Goal: Task Accomplishment & Management: Manage account settings

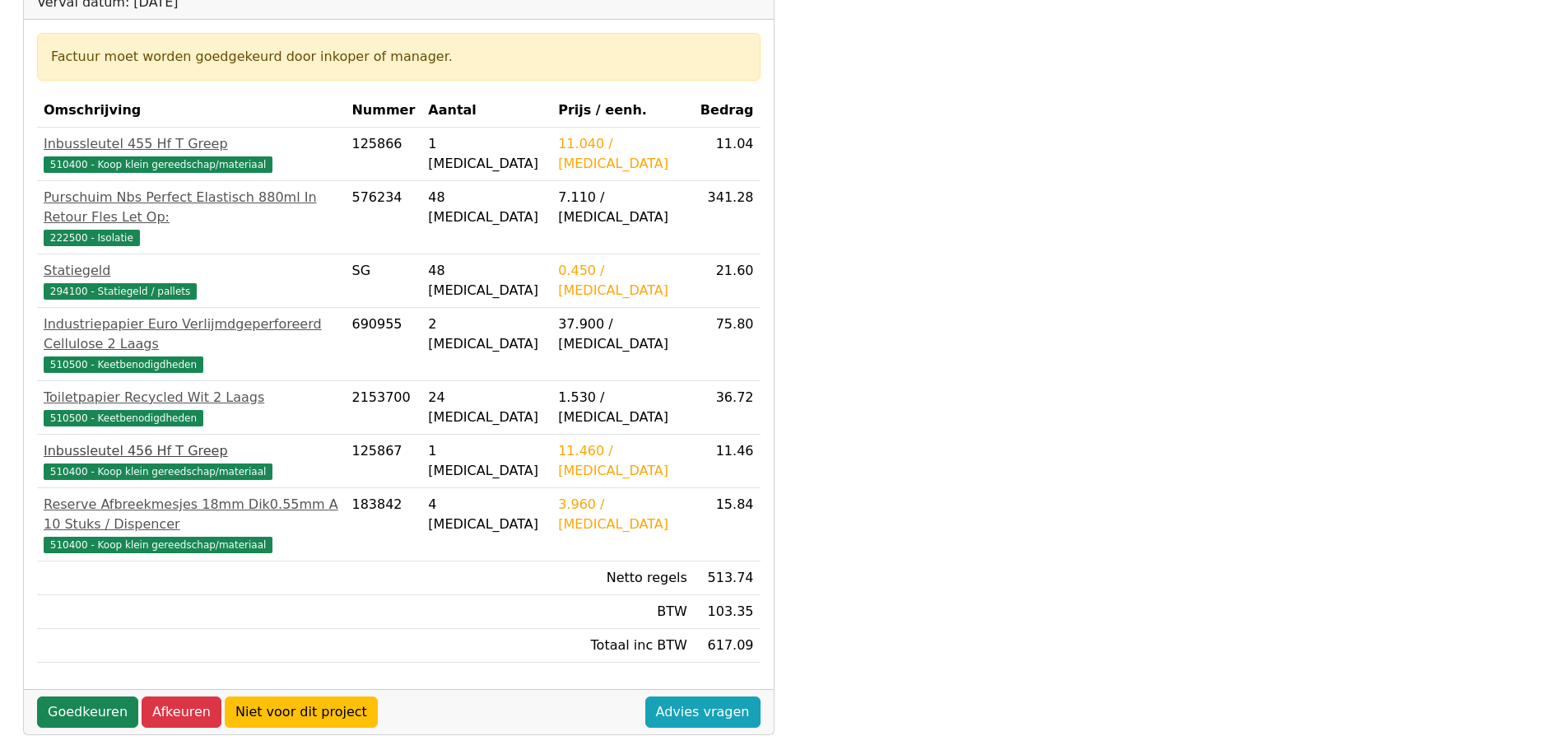
scroll to position [329, 0]
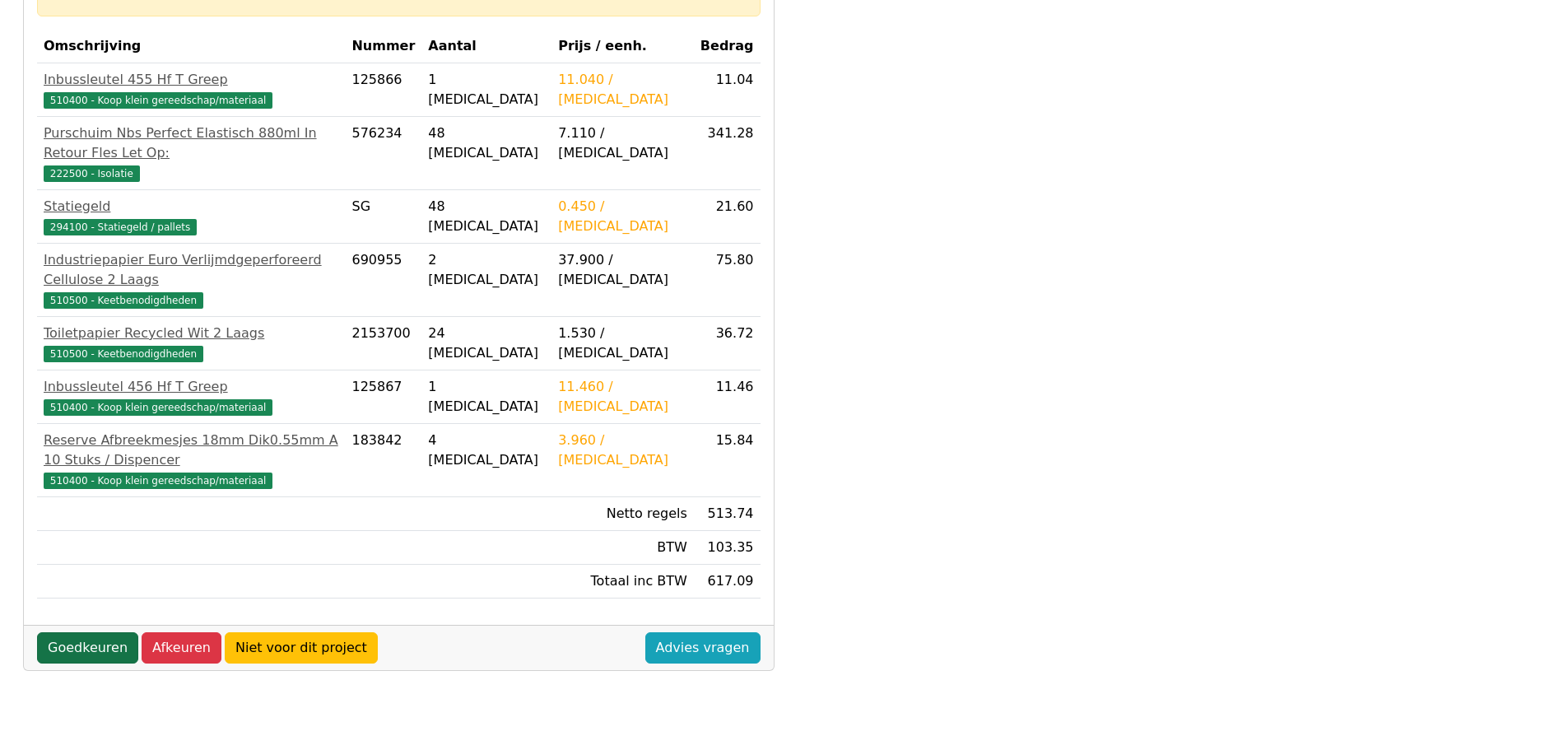
click at [76, 632] on link "Goedkeuren" at bounding box center [87, 648] width 102 height 31
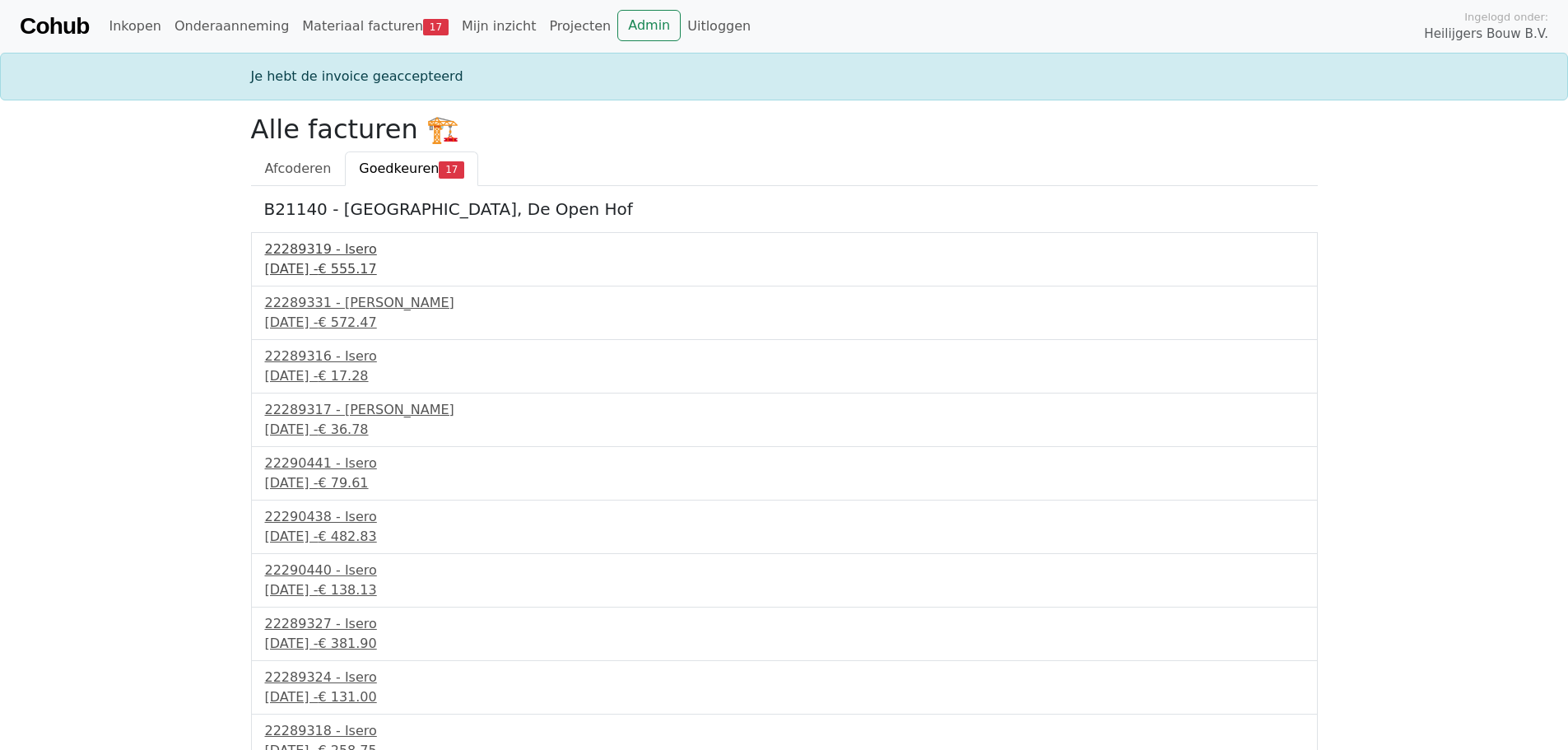
click at [323, 262] on div "30 september 2025 - € 555.17" at bounding box center [784, 270] width 1039 height 20
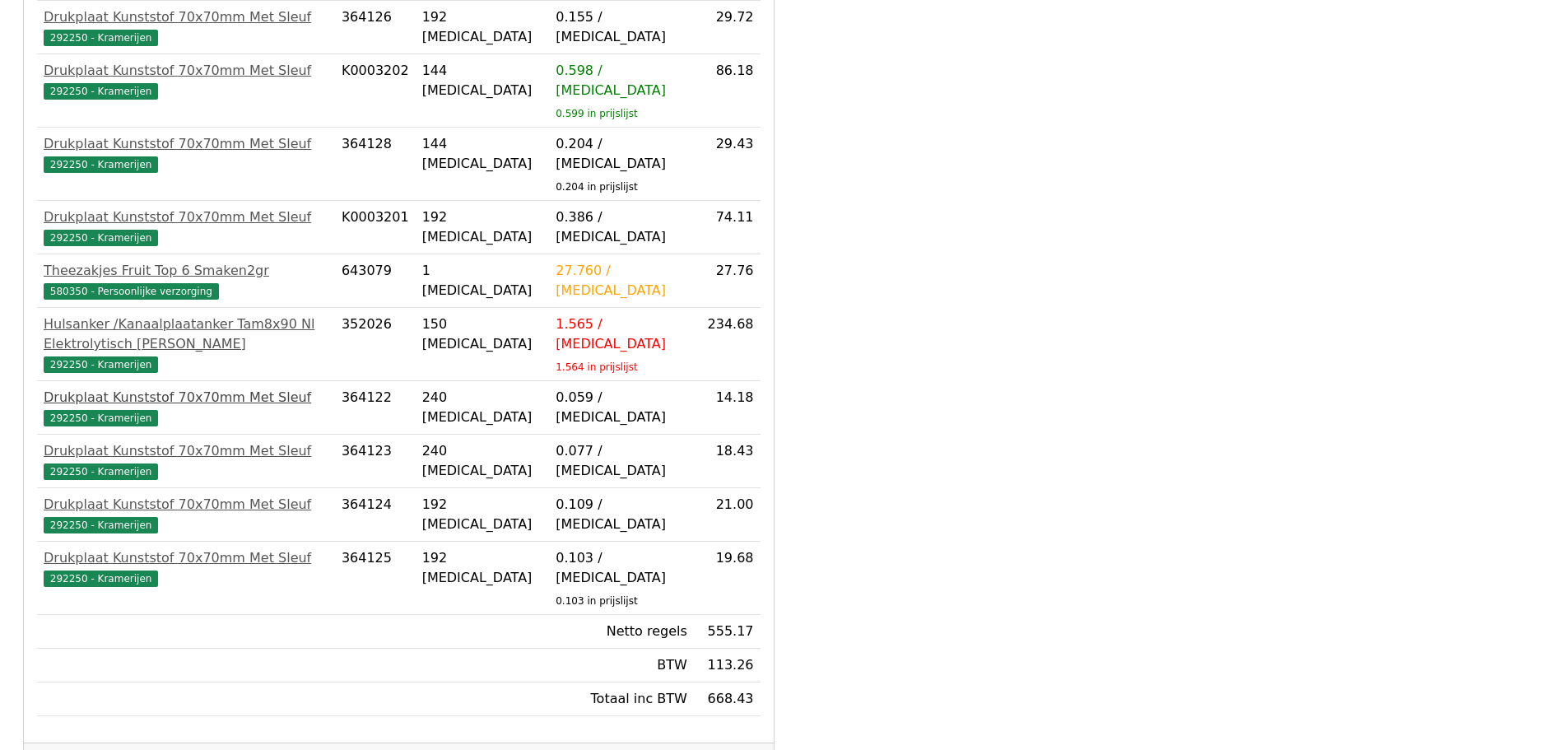
scroll to position [471, 0]
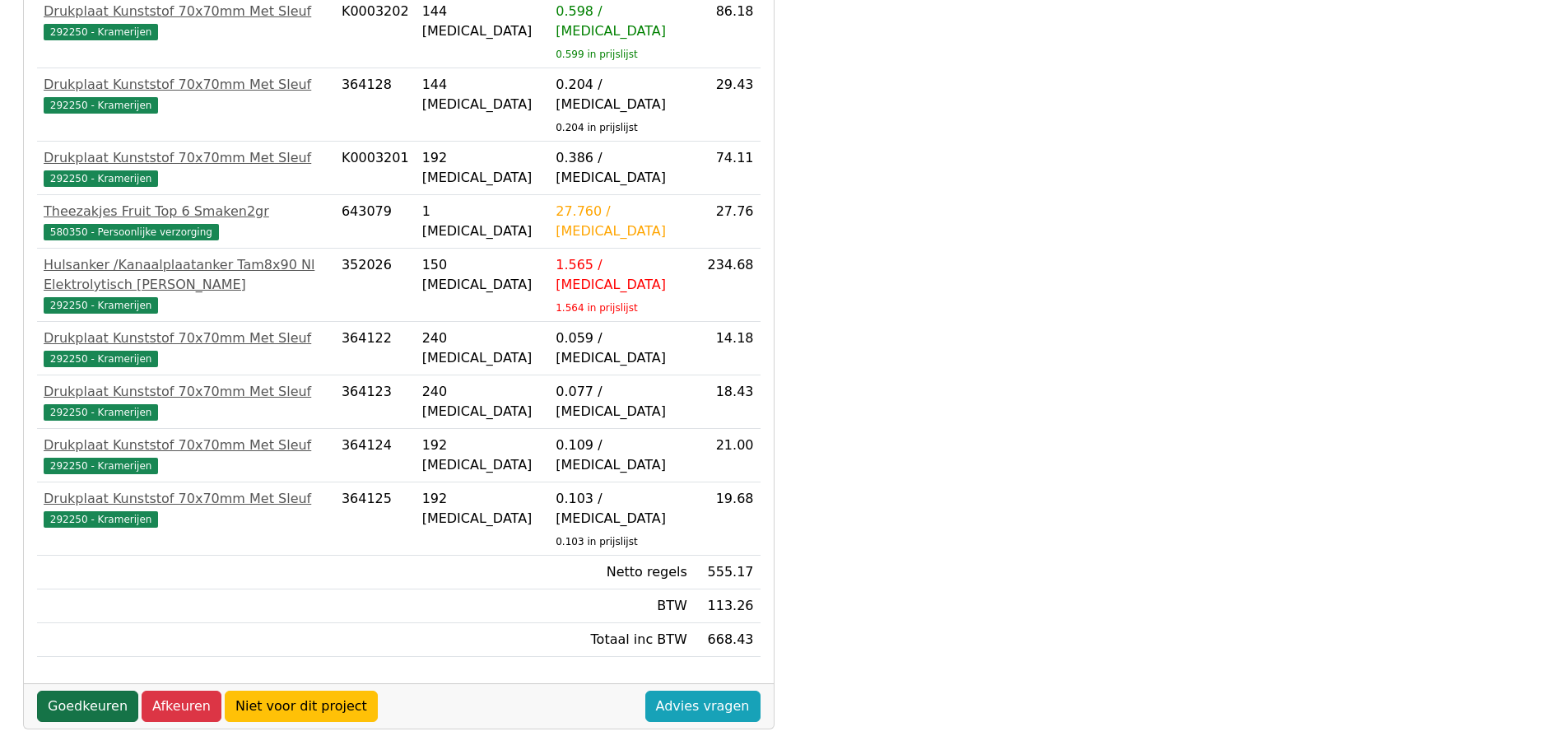
click at [92, 690] on link "Goedkeuren" at bounding box center [87, 705] width 102 height 31
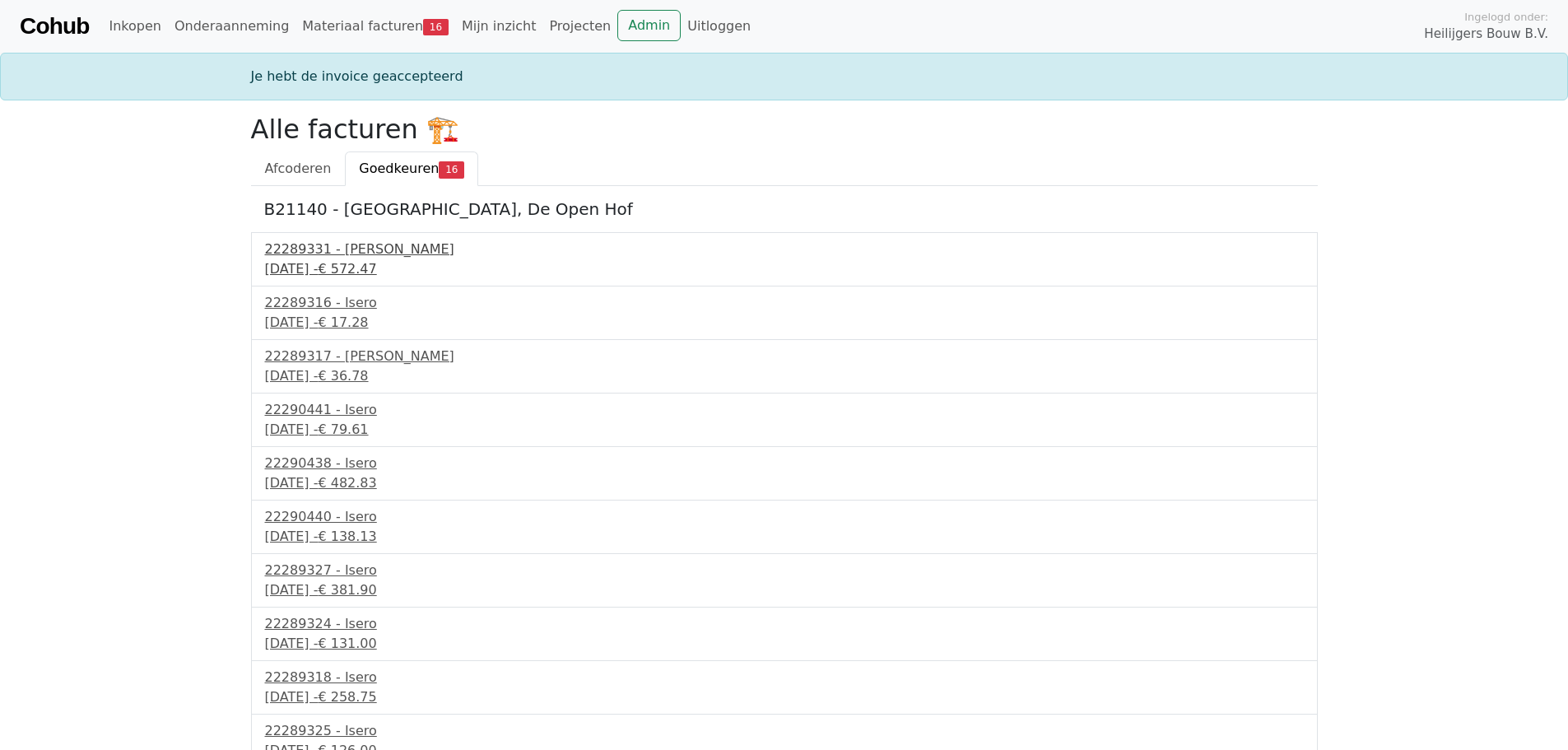
click at [301, 266] on div "30 september 2025 - € 572.47" at bounding box center [784, 270] width 1039 height 20
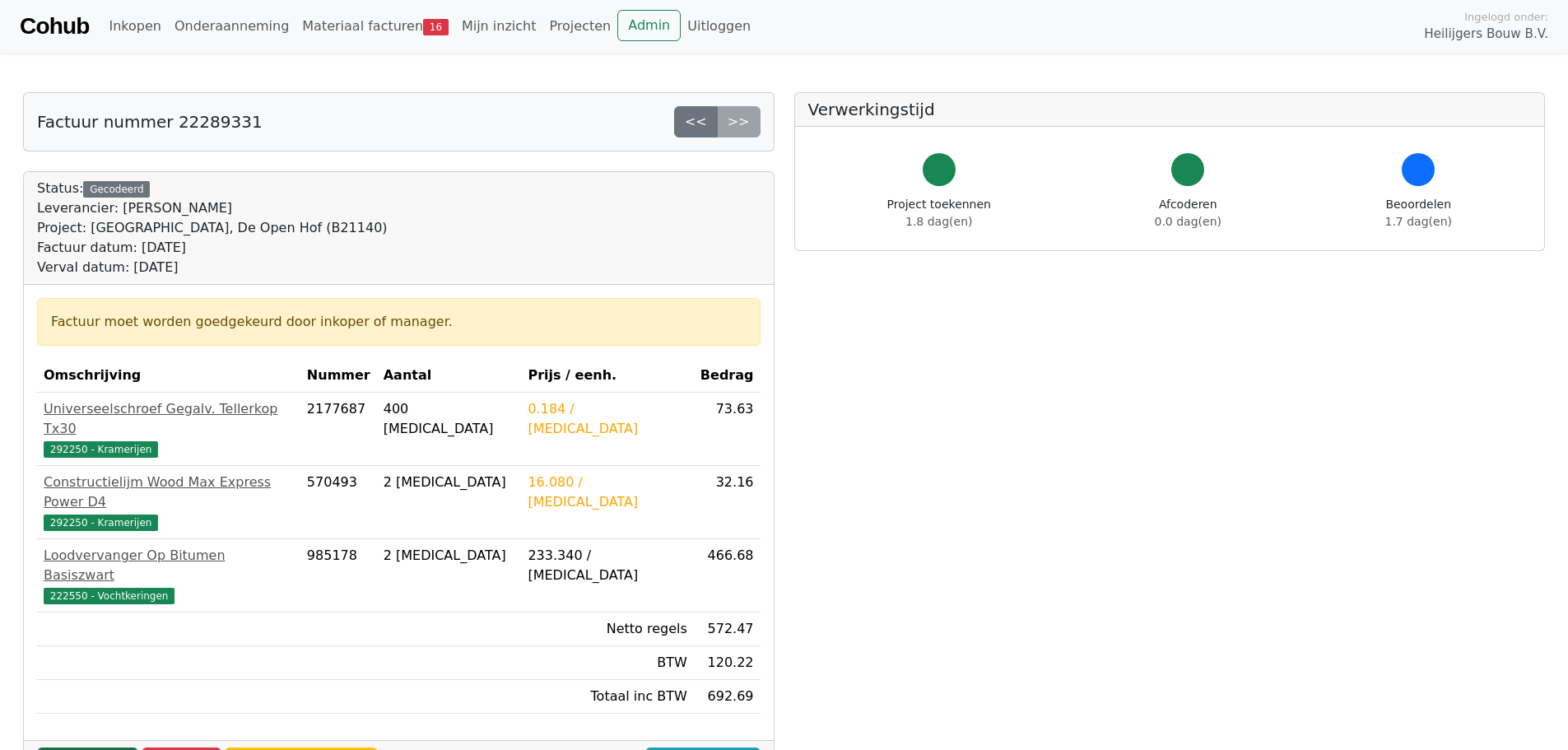
click at [102, 747] on link "Goedkeuren" at bounding box center [87, 763] width 102 height 31
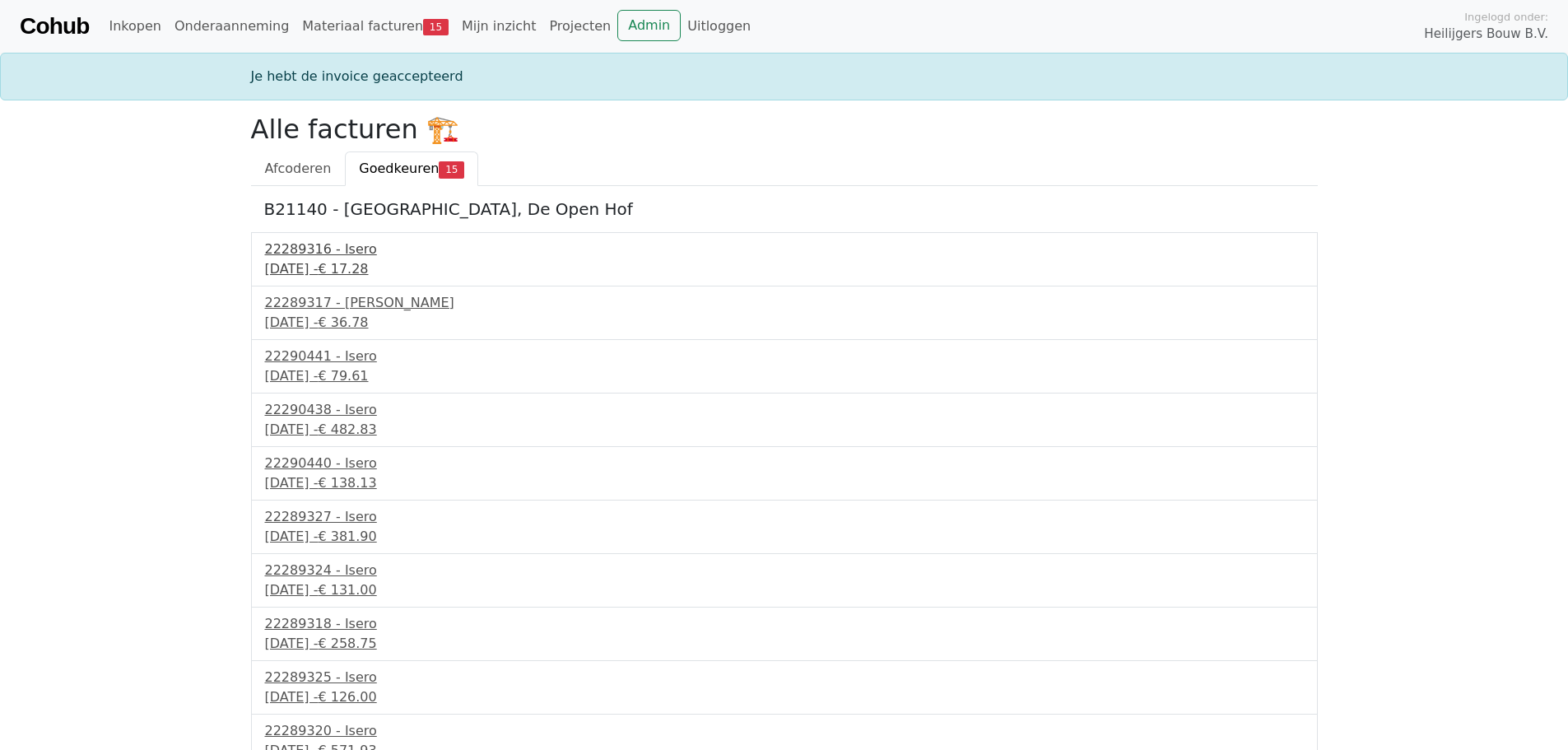
click at [339, 266] on div "[DATE] - € 17.28" at bounding box center [784, 270] width 1039 height 20
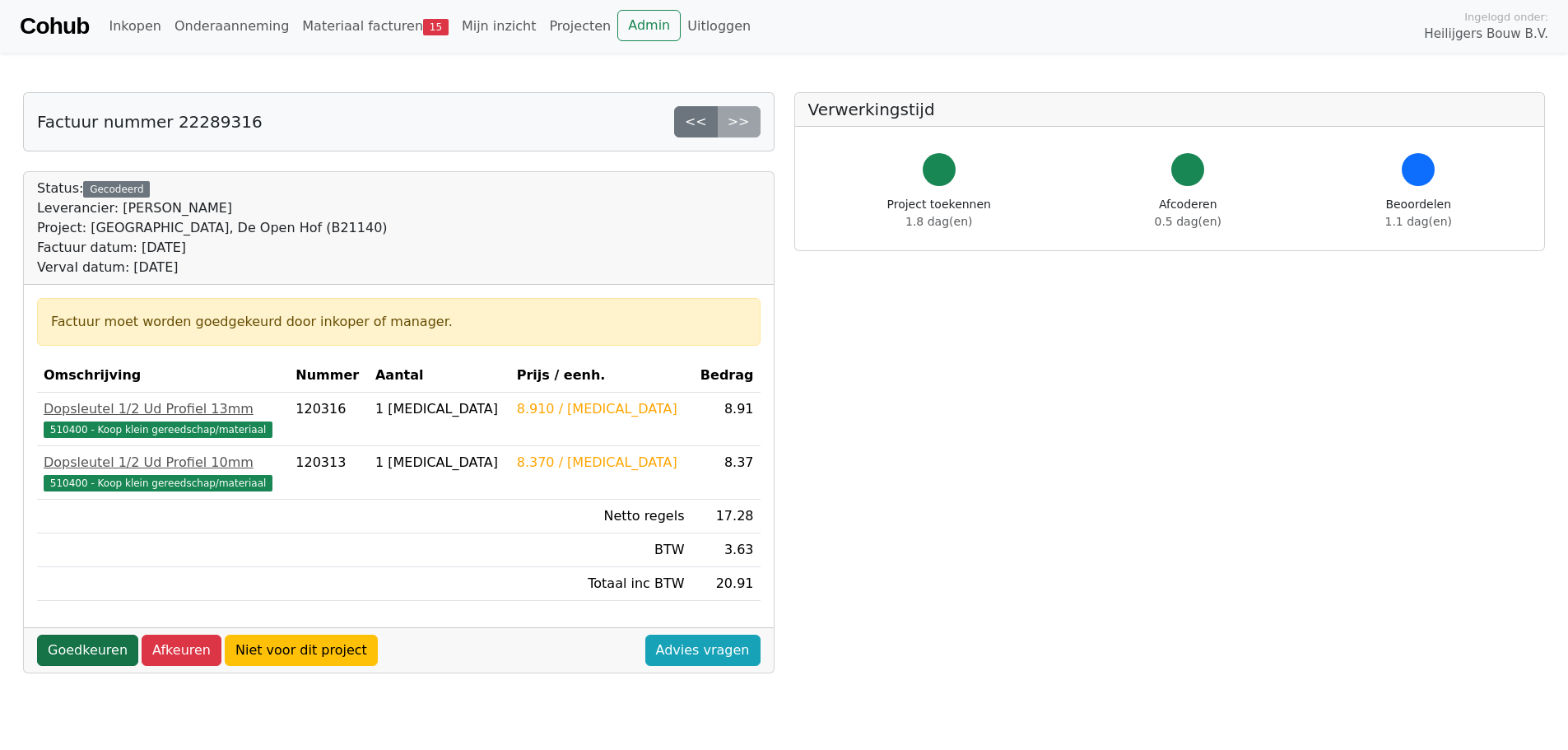
click at [80, 651] on link "Goedkeuren" at bounding box center [87, 650] width 102 height 31
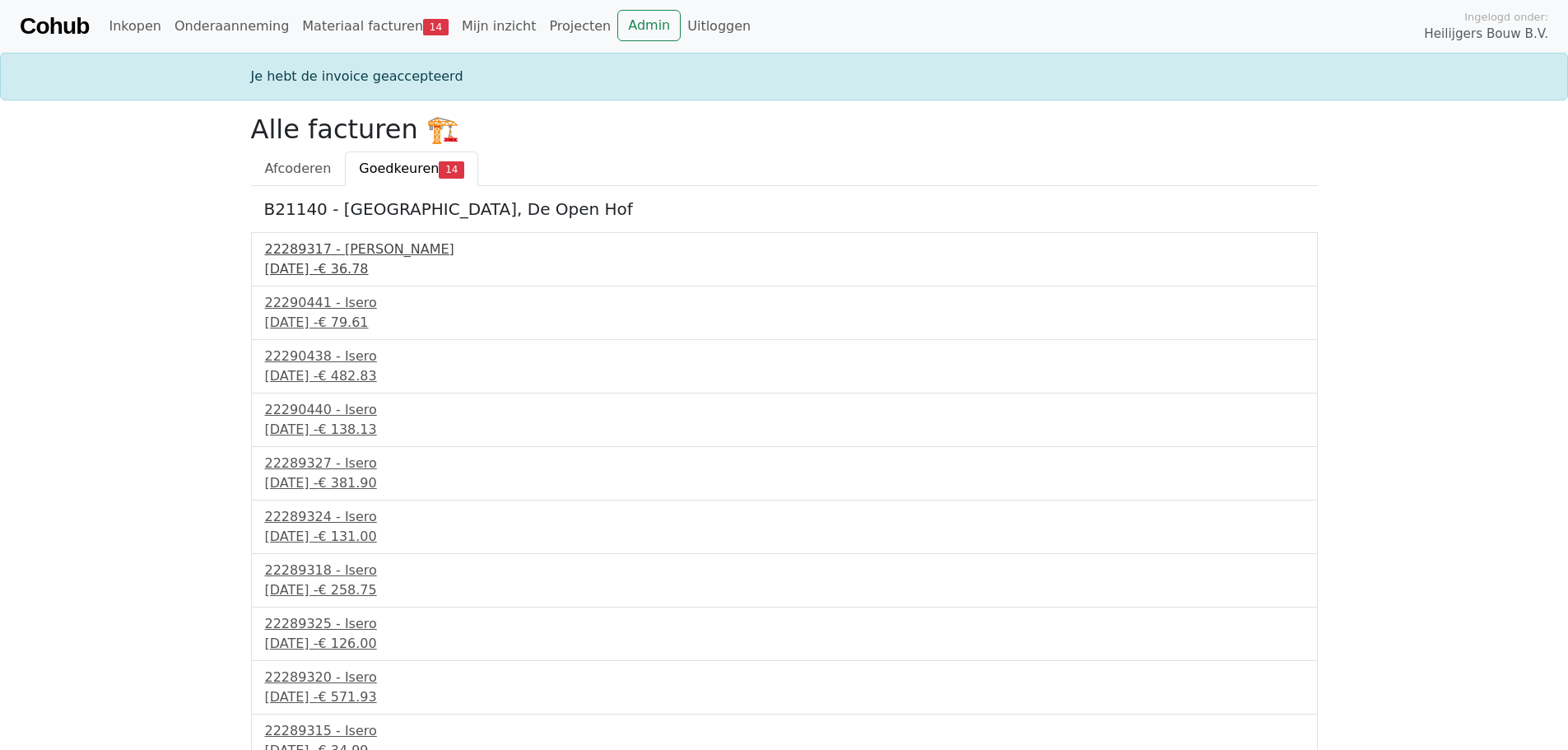
click at [360, 258] on div "22289317 - Isero" at bounding box center [784, 249] width 1039 height 20
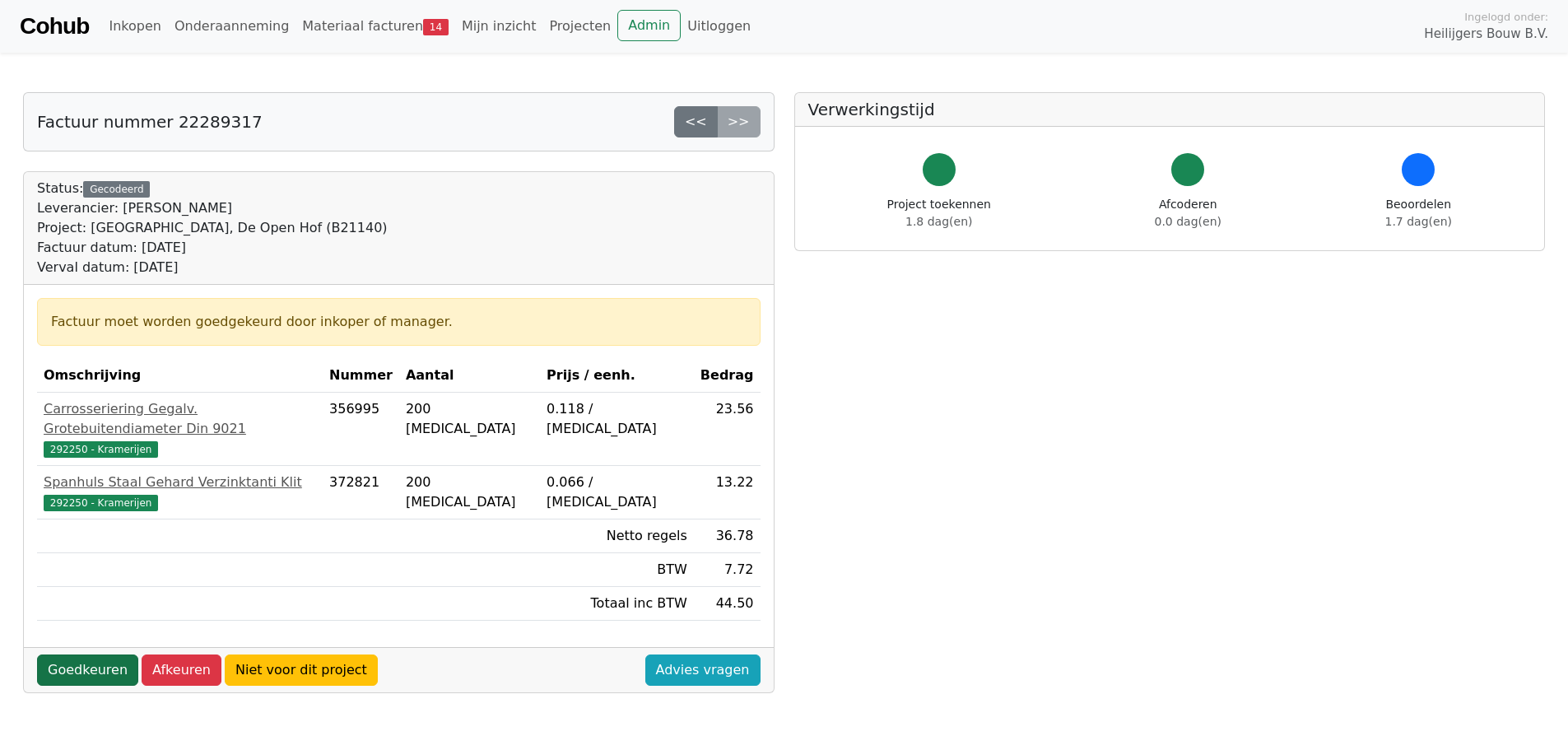
click at [97, 654] on link "Goedkeuren" at bounding box center [87, 669] width 102 height 31
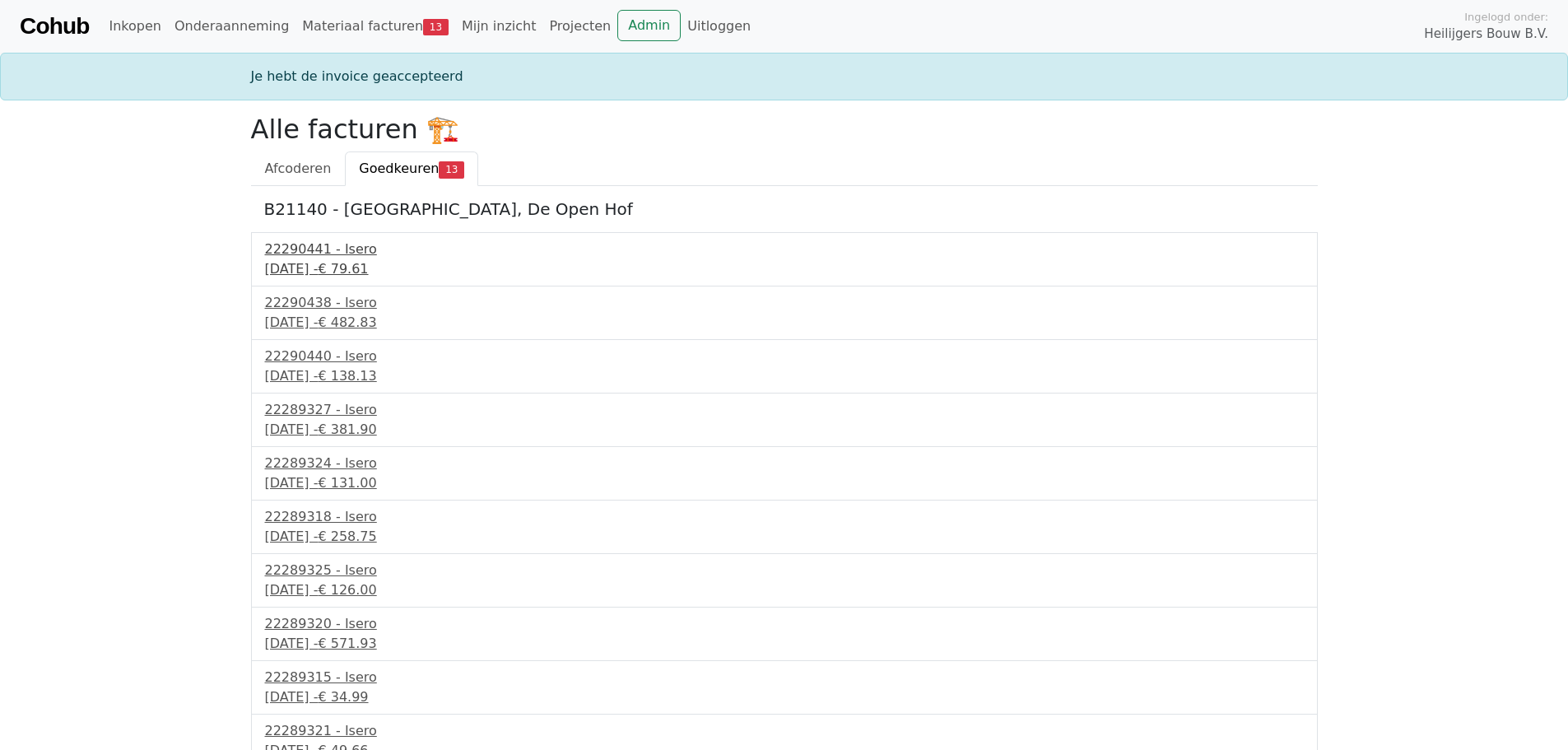
click at [317, 259] on div "22290441 - Isero" at bounding box center [784, 249] width 1039 height 20
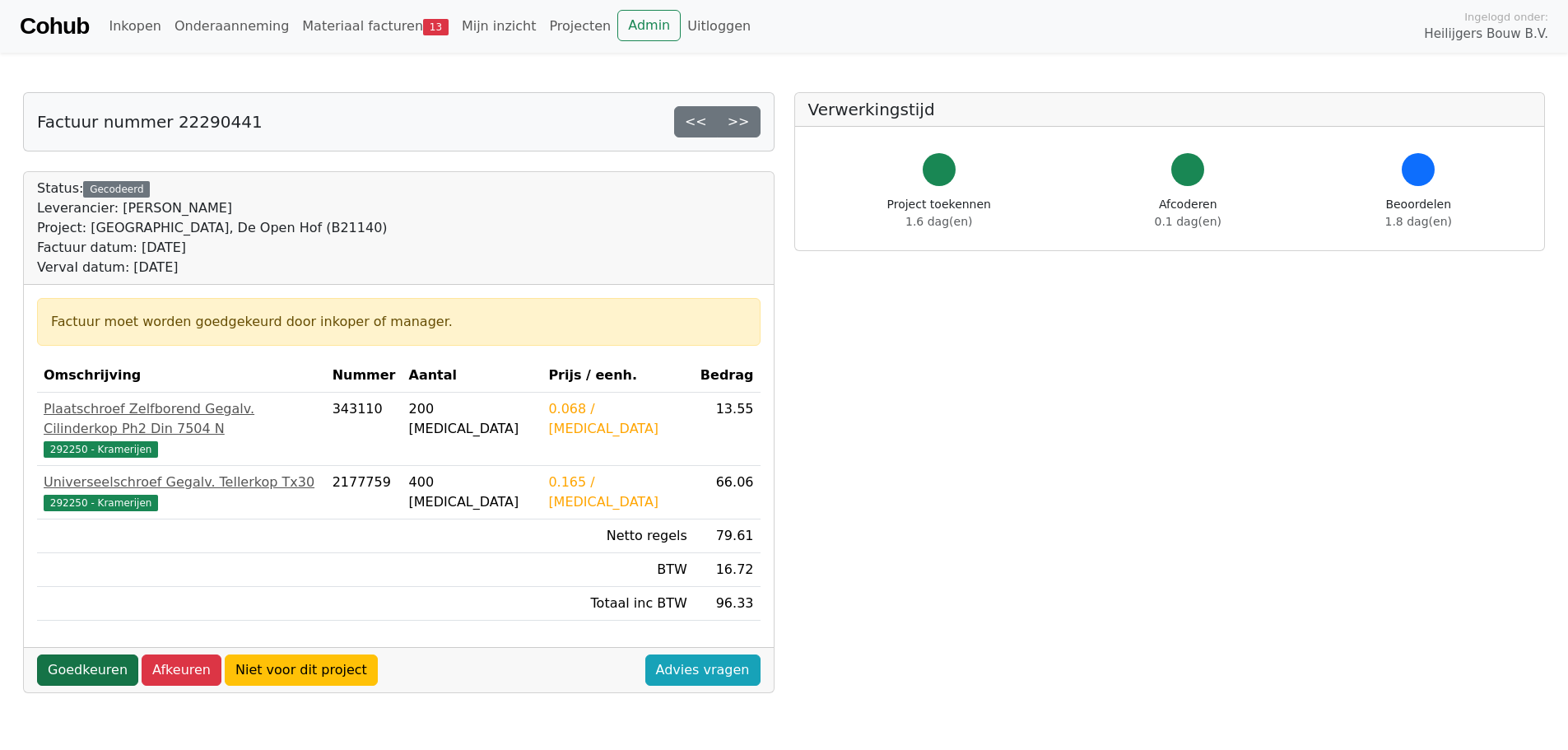
click at [80, 654] on link "Goedkeuren" at bounding box center [87, 669] width 102 height 31
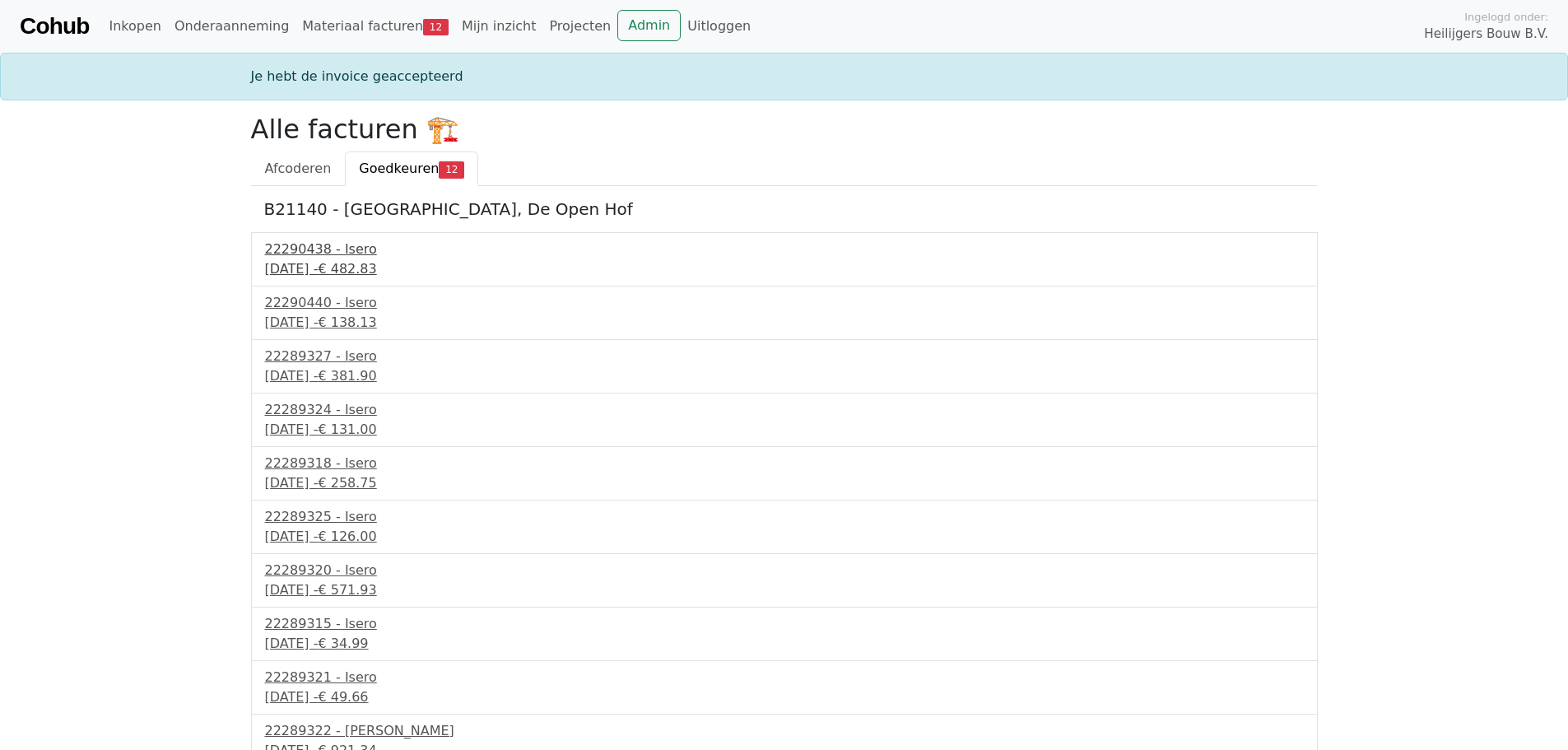
click at [321, 263] on div "[DATE] - € 482.83" at bounding box center [784, 270] width 1039 height 20
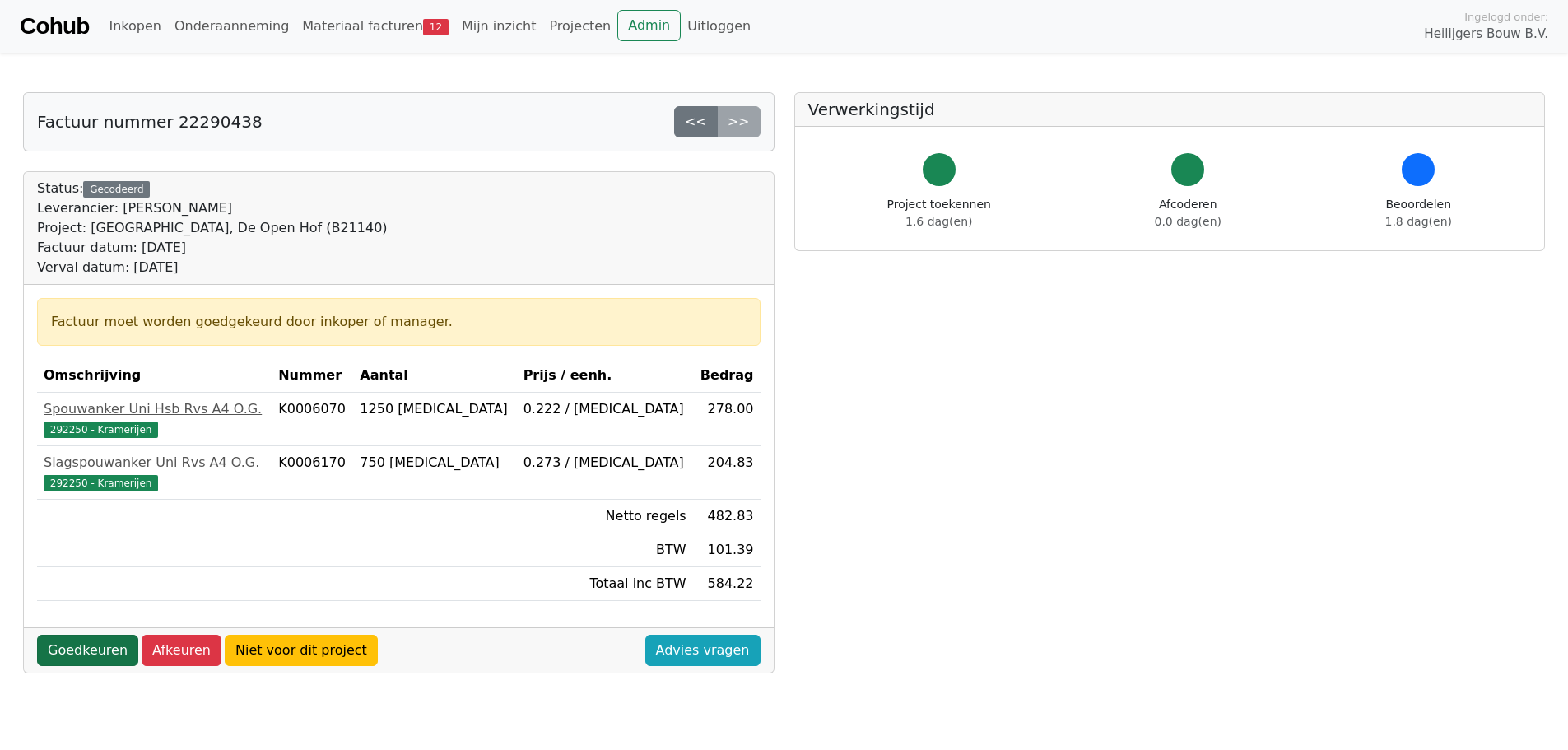
click at [94, 646] on link "Goedkeuren" at bounding box center [87, 650] width 102 height 31
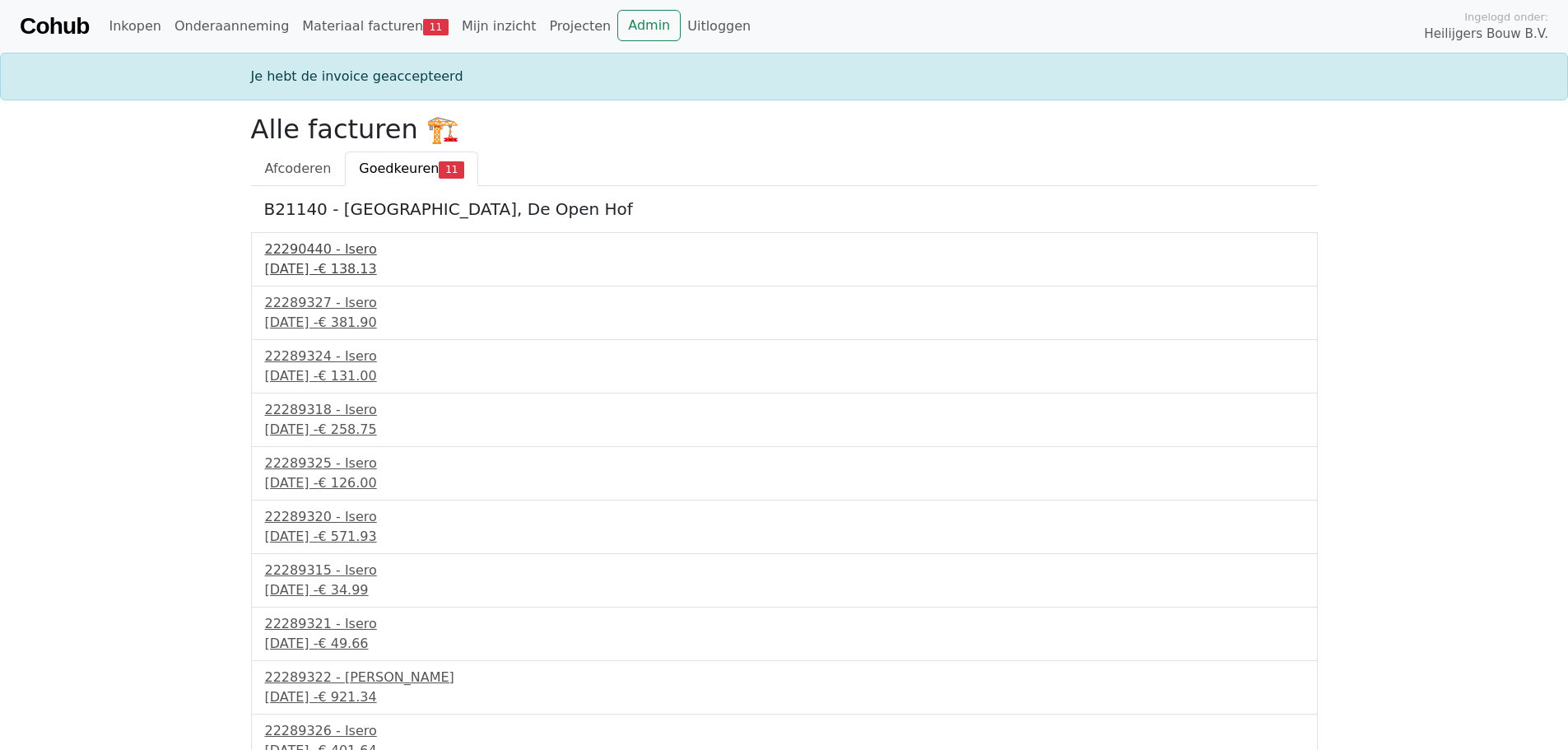
click at [326, 263] on div "[DATE] - € 138.13" at bounding box center [784, 270] width 1039 height 20
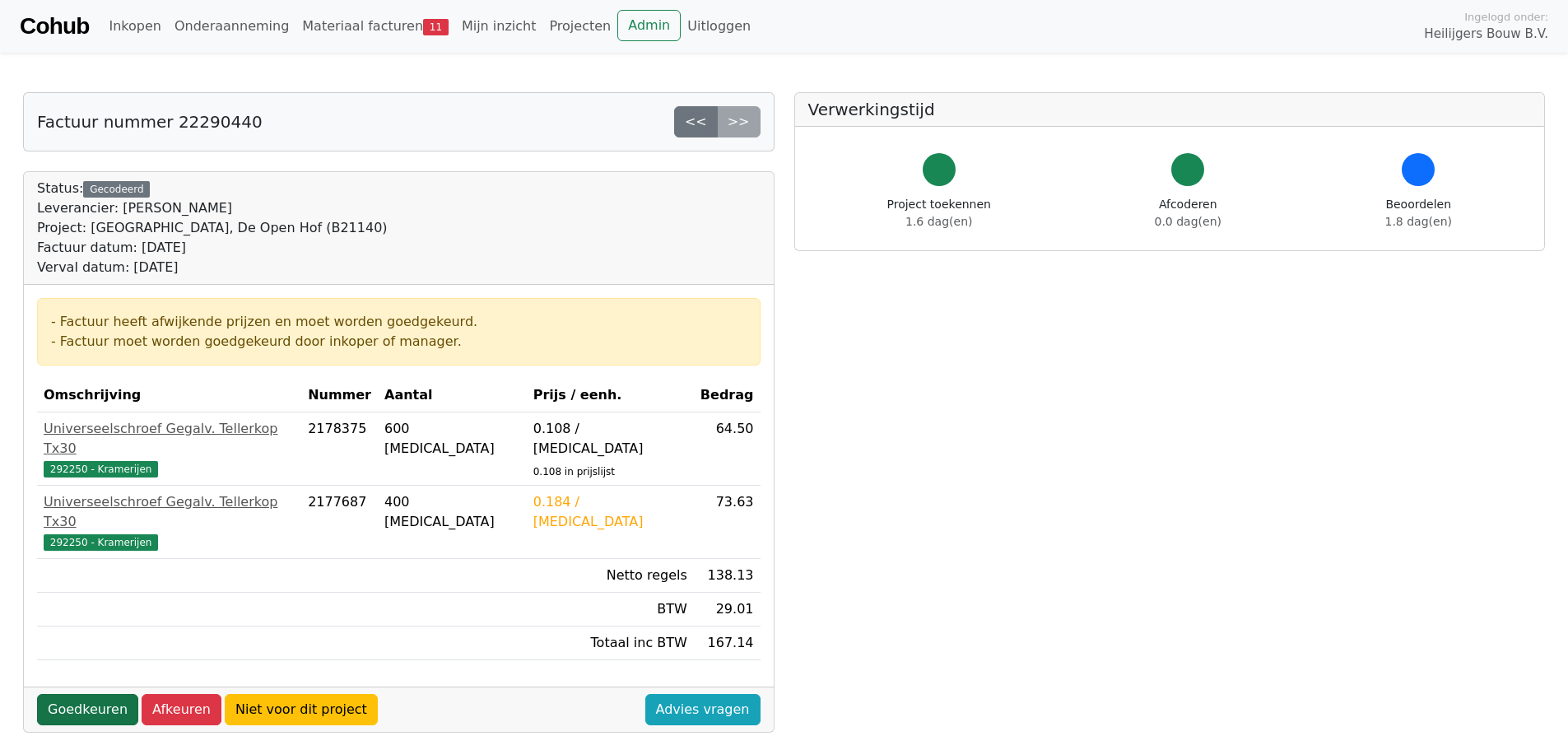
click at [82, 694] on link "Goedkeuren" at bounding box center [87, 709] width 102 height 31
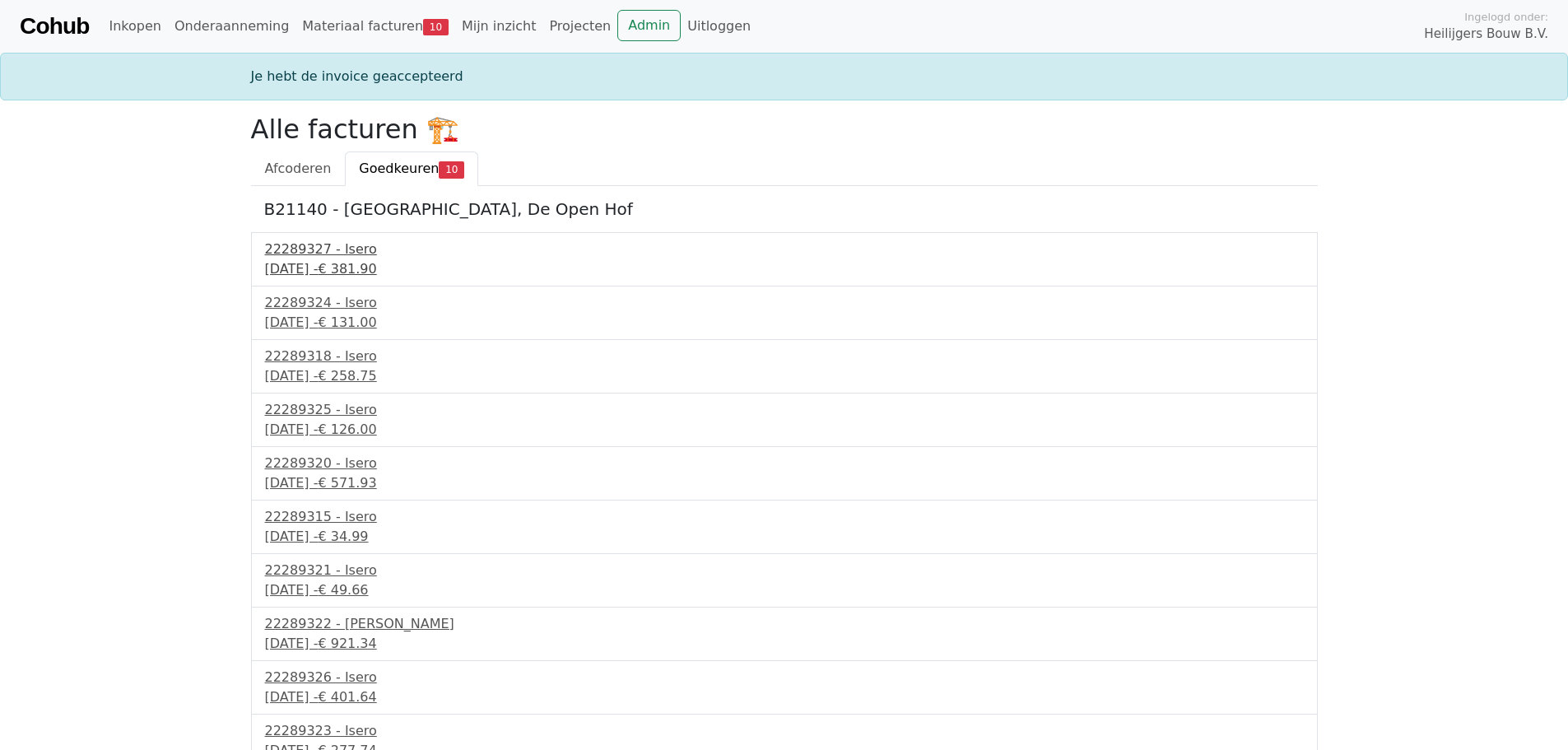
click at [318, 260] on div "30 september 2025 - € 381.90" at bounding box center [784, 270] width 1039 height 20
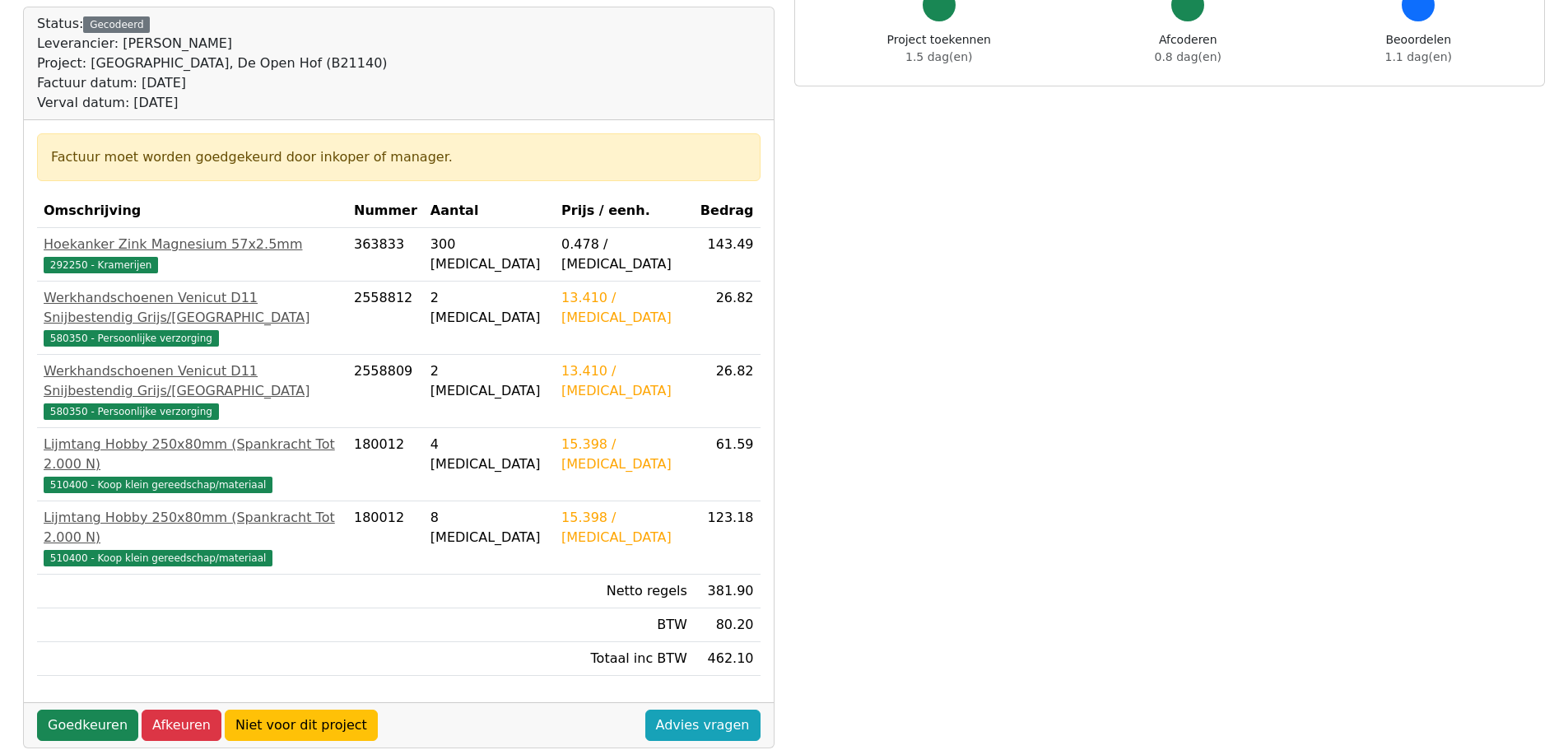
scroll to position [247, 0]
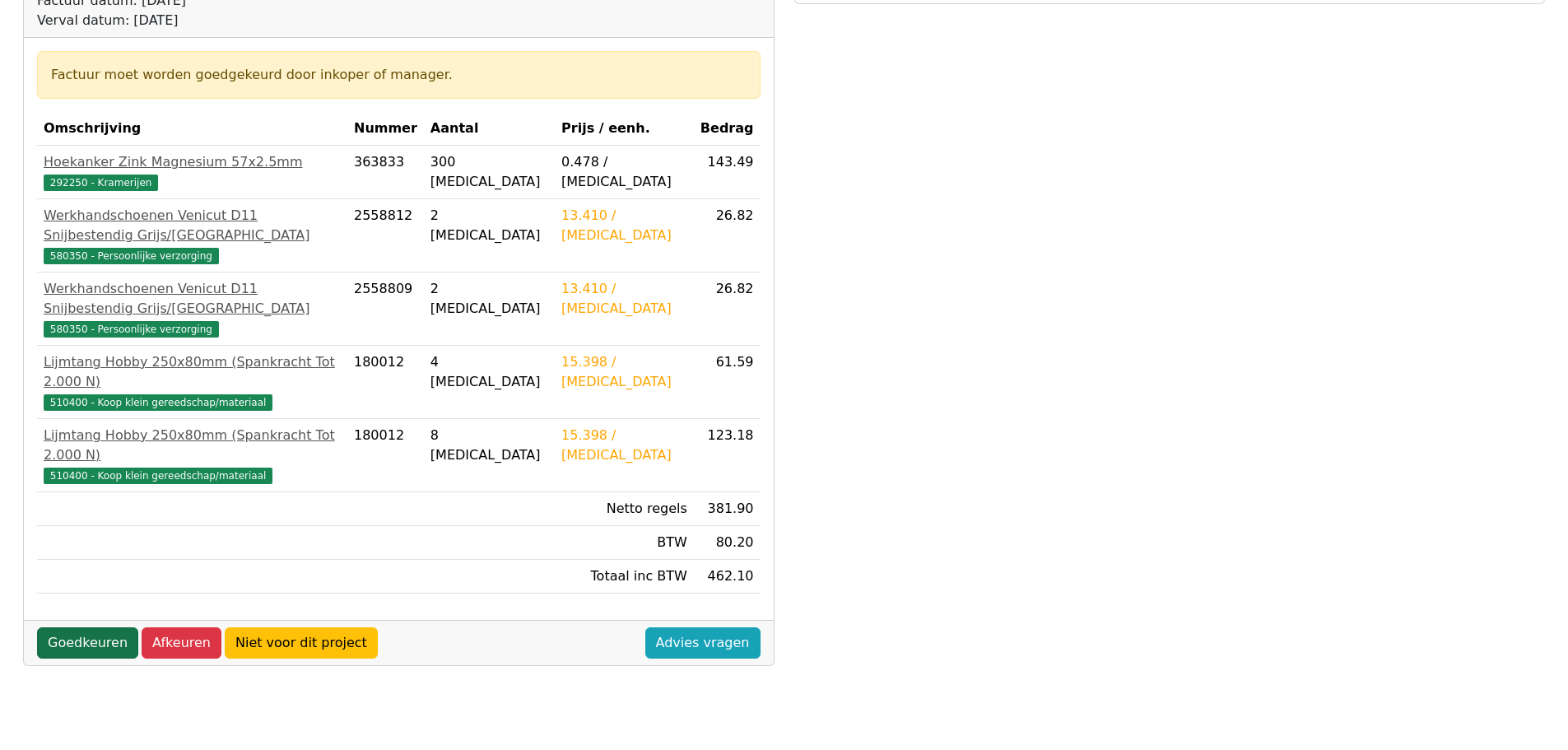
click at [80, 627] on link "Goedkeuren" at bounding box center [87, 642] width 102 height 31
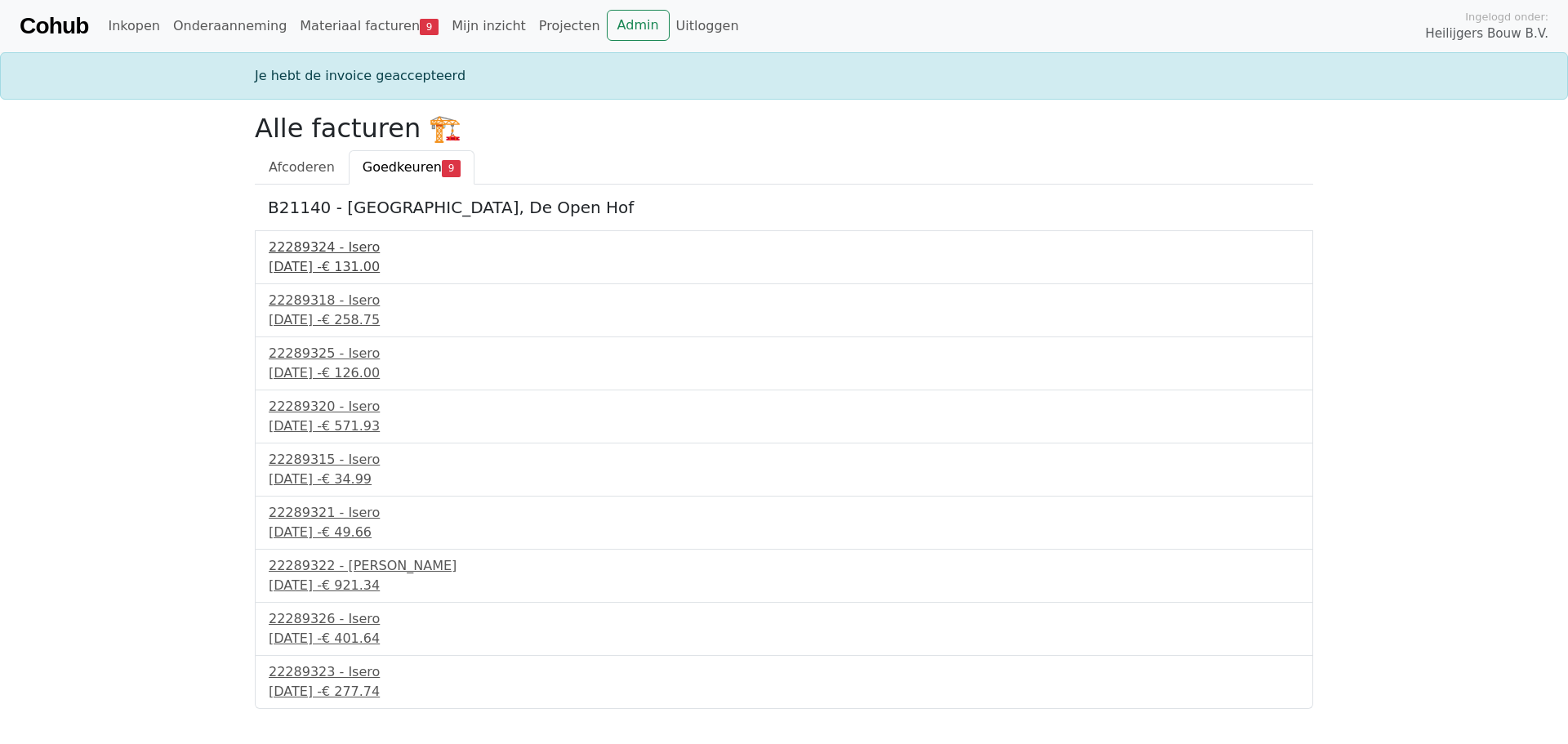
click at [315, 260] on div "[DATE] - € 131.00" at bounding box center [784, 267] width 1031 height 20
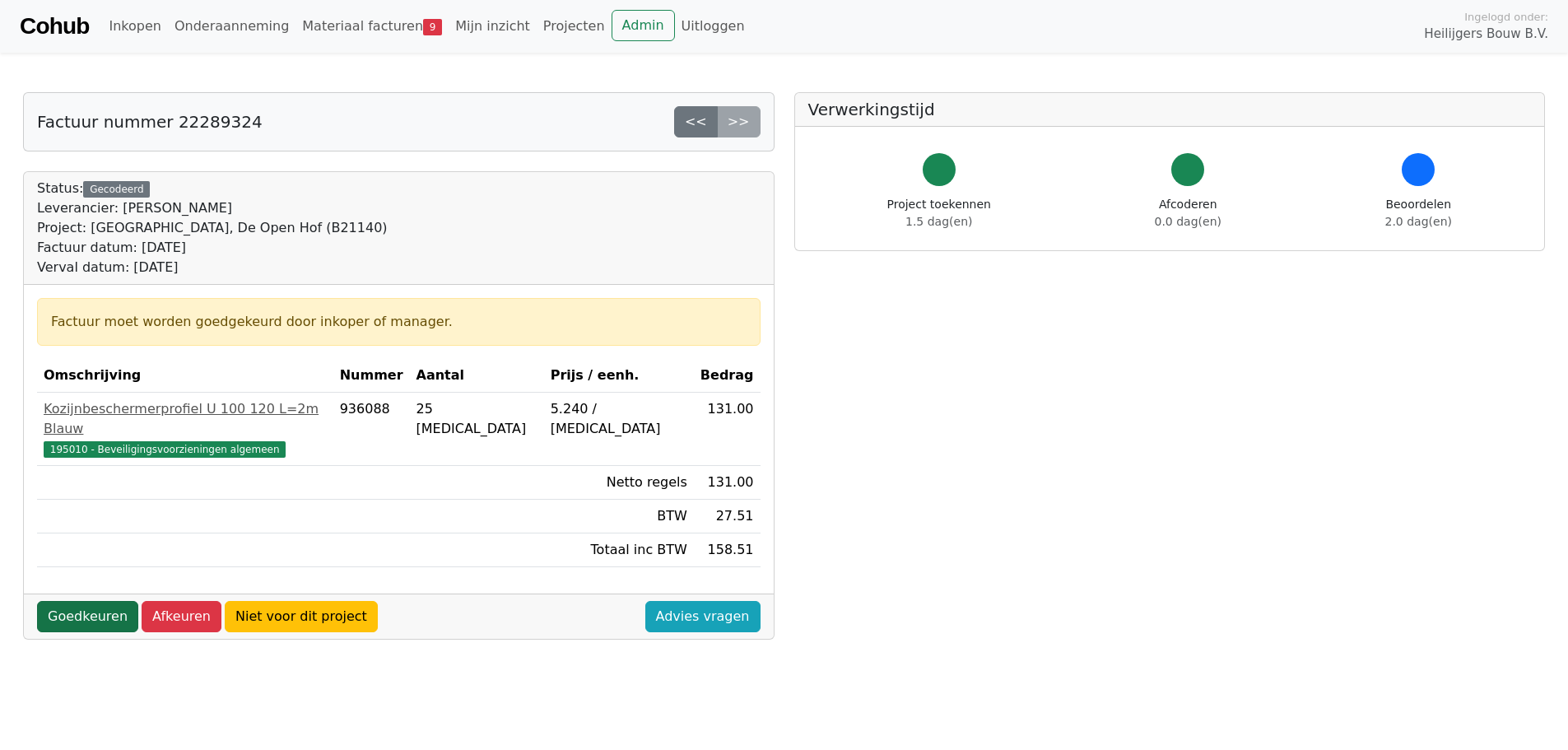
click at [101, 601] on link "Goedkeuren" at bounding box center [87, 616] width 102 height 31
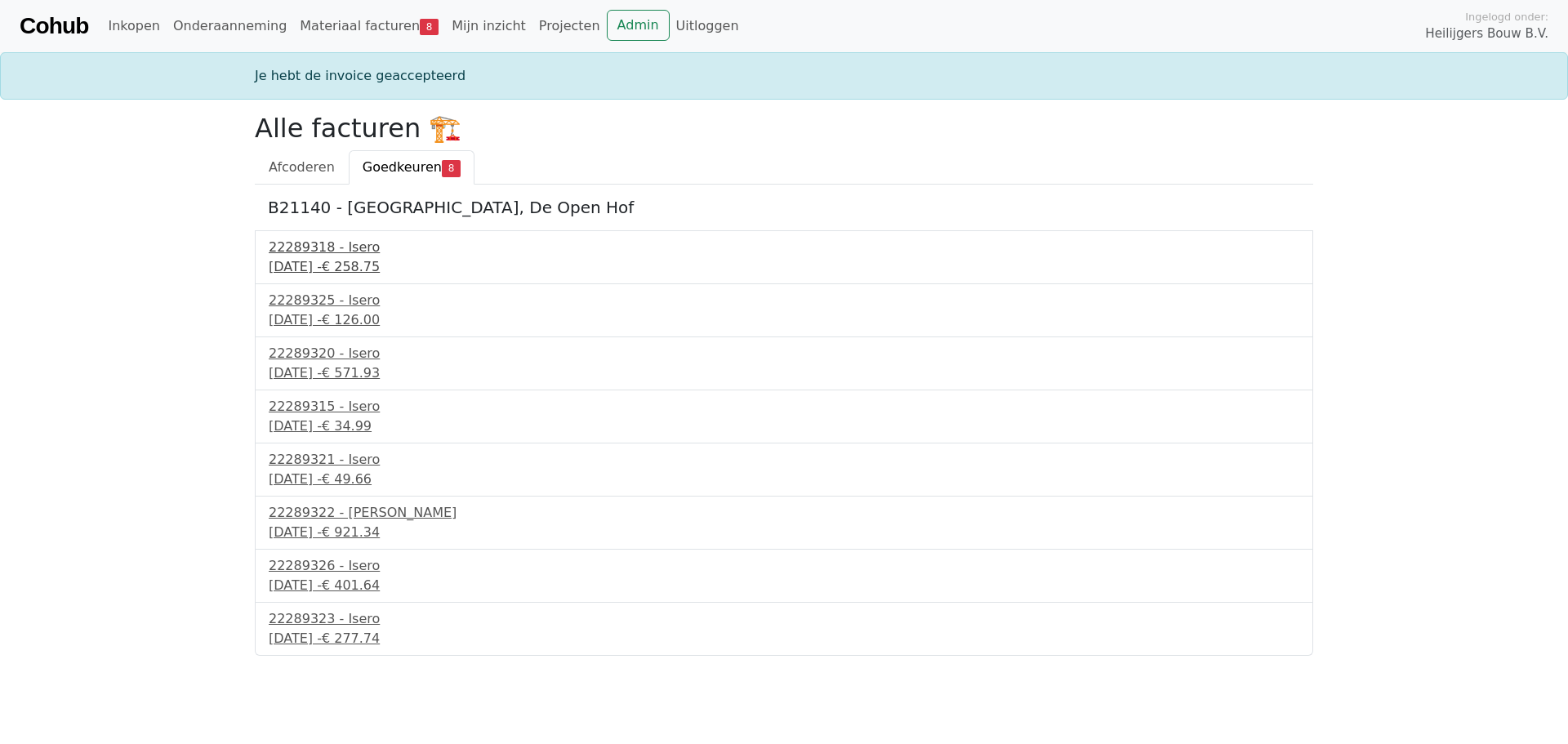
click at [303, 252] on div "22289318 - Isero" at bounding box center [784, 247] width 1031 height 20
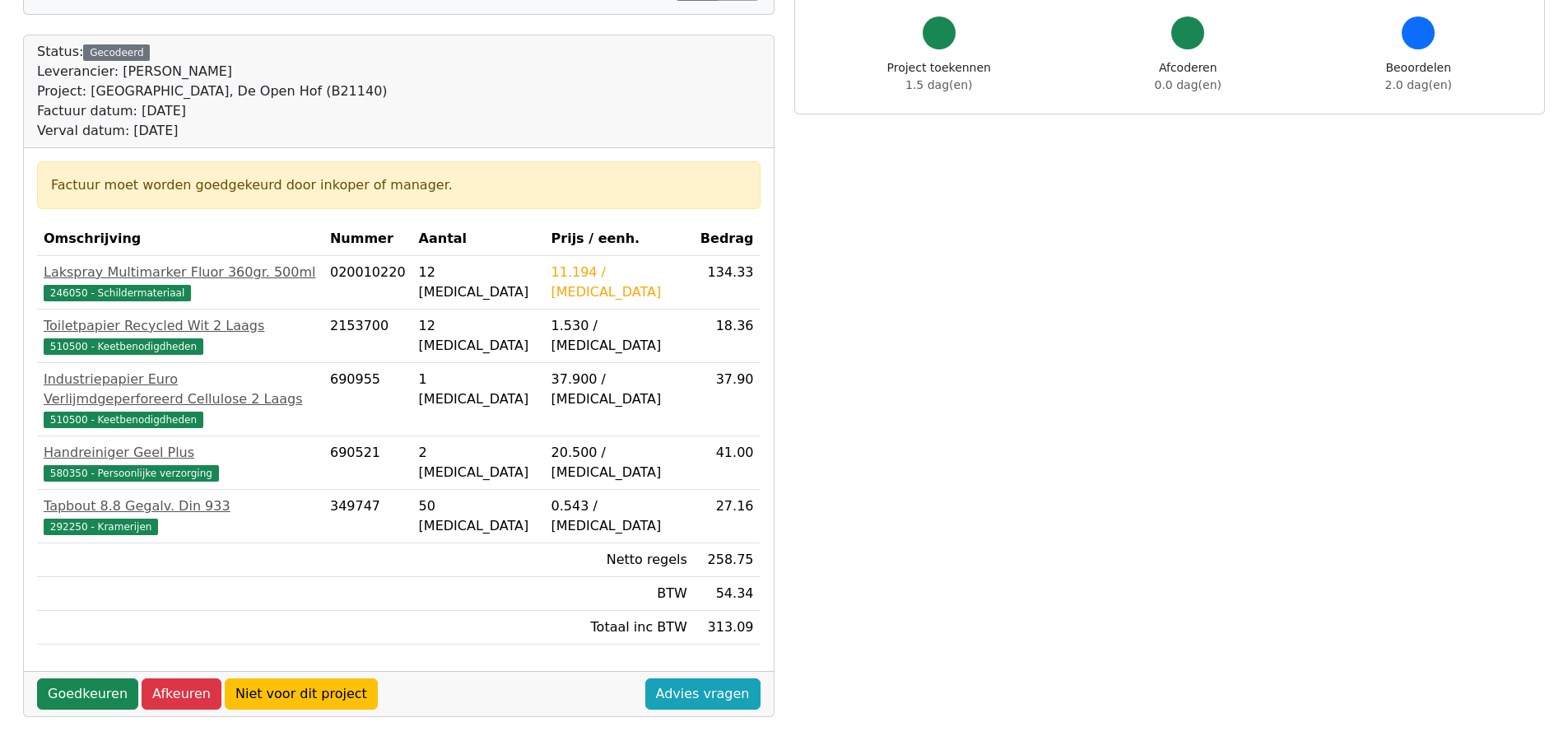
scroll to position [165, 0]
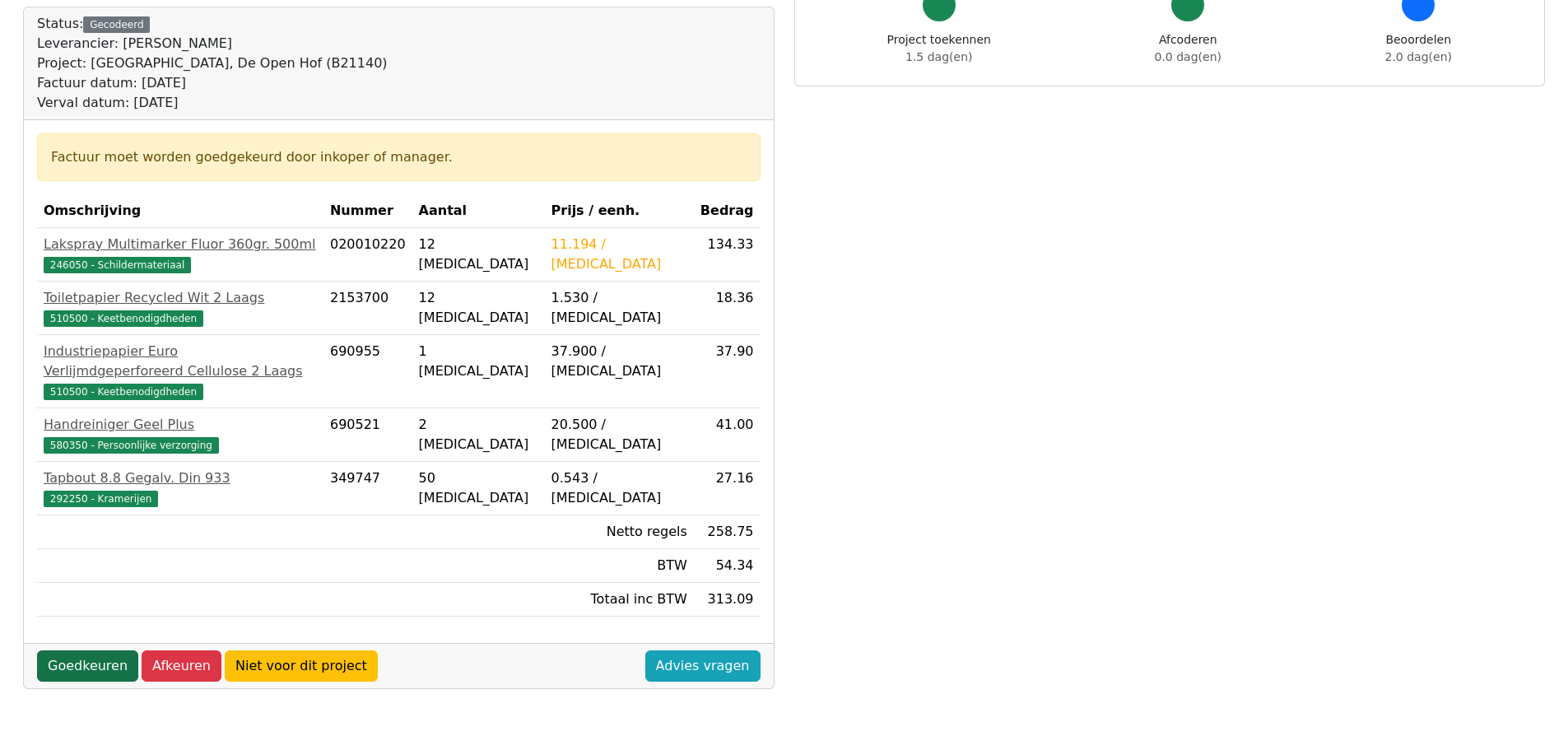
click at [90, 652] on link "Goedkeuren" at bounding box center [87, 665] width 102 height 31
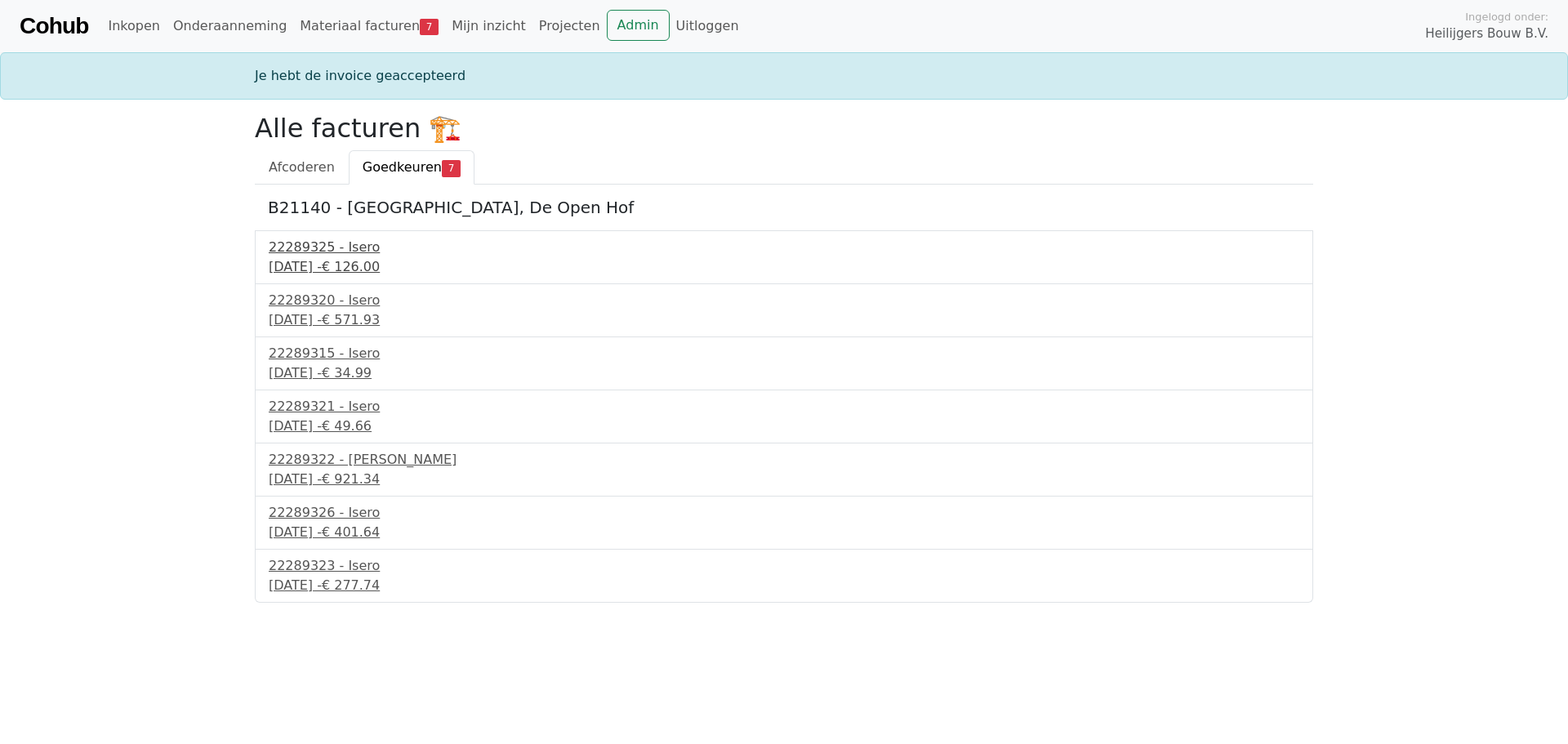
click at [317, 264] on div "30 september 2025 - € 126.00" at bounding box center [784, 267] width 1031 height 20
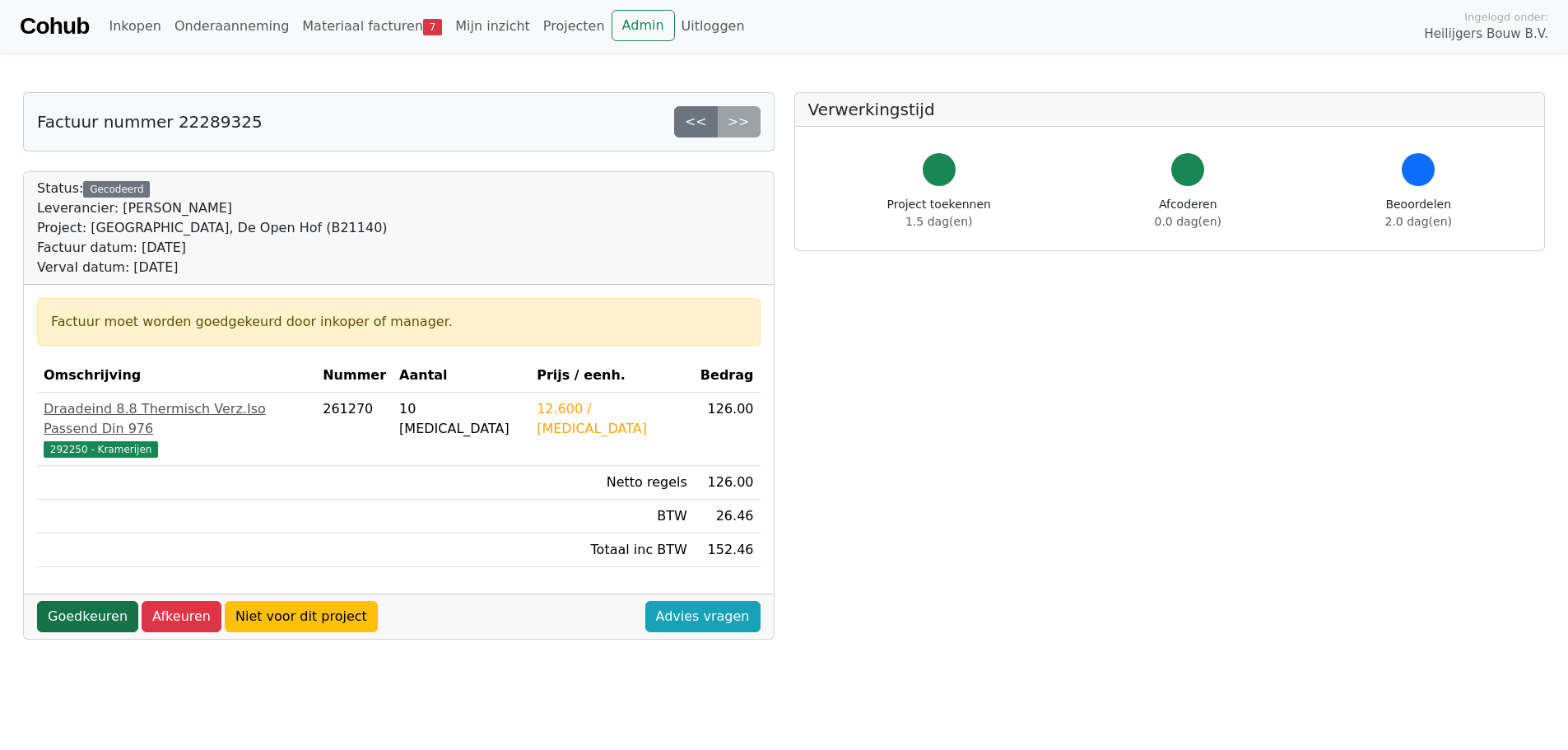
click at [92, 601] on link "Goedkeuren" at bounding box center [87, 616] width 102 height 31
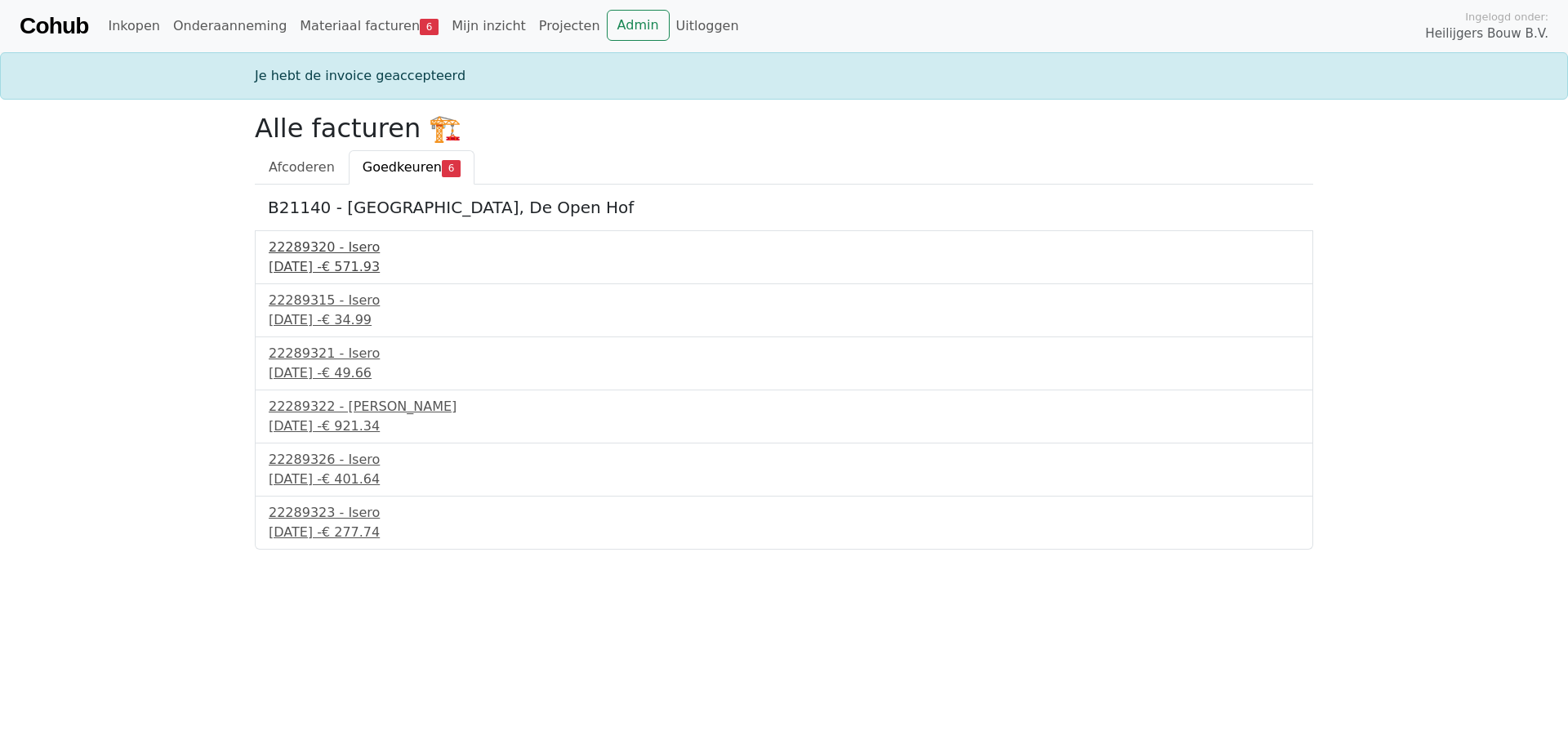
click at [300, 252] on div "22289320 - Isero" at bounding box center [784, 247] width 1031 height 20
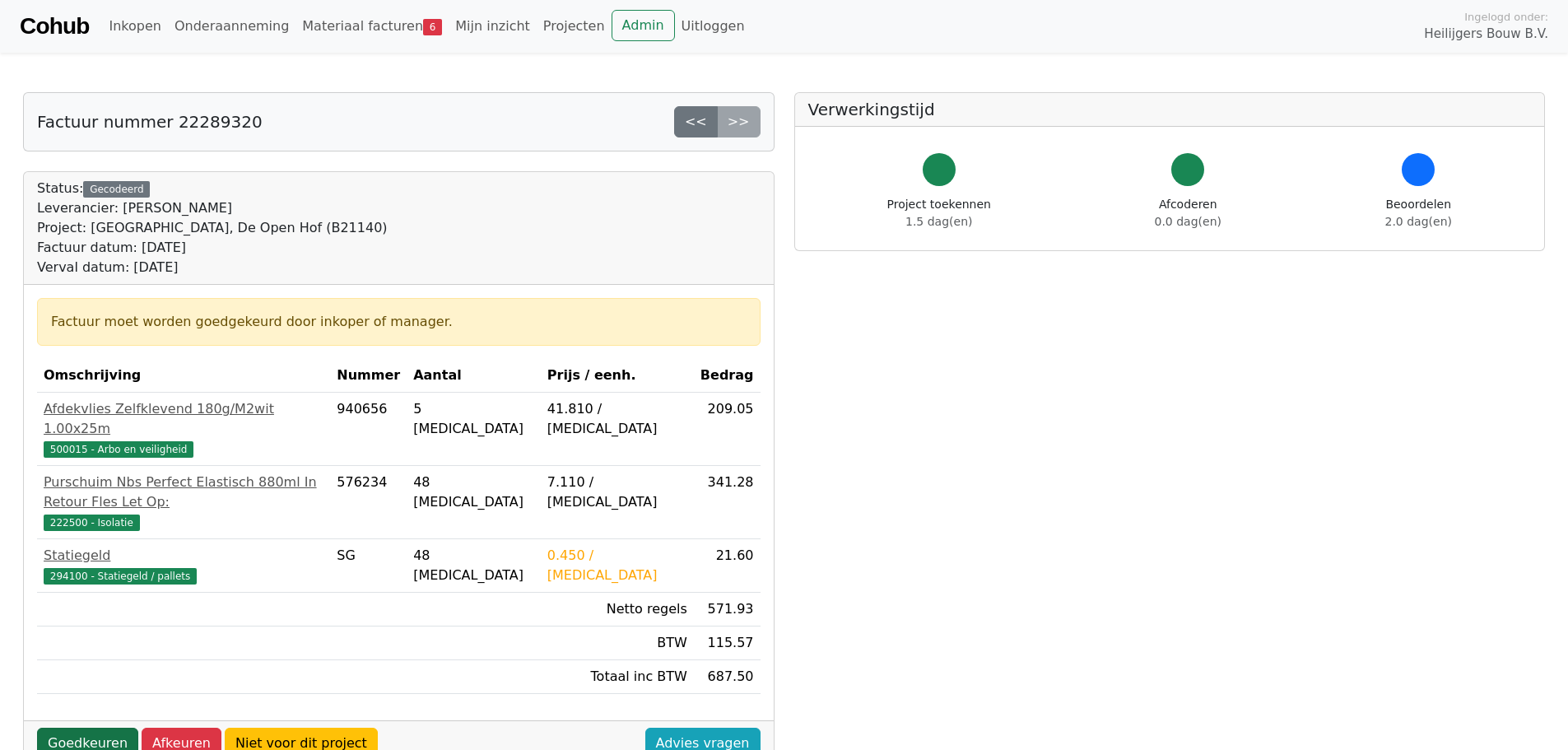
click at [81, 727] on link "Goedkeuren" at bounding box center [87, 742] width 102 height 31
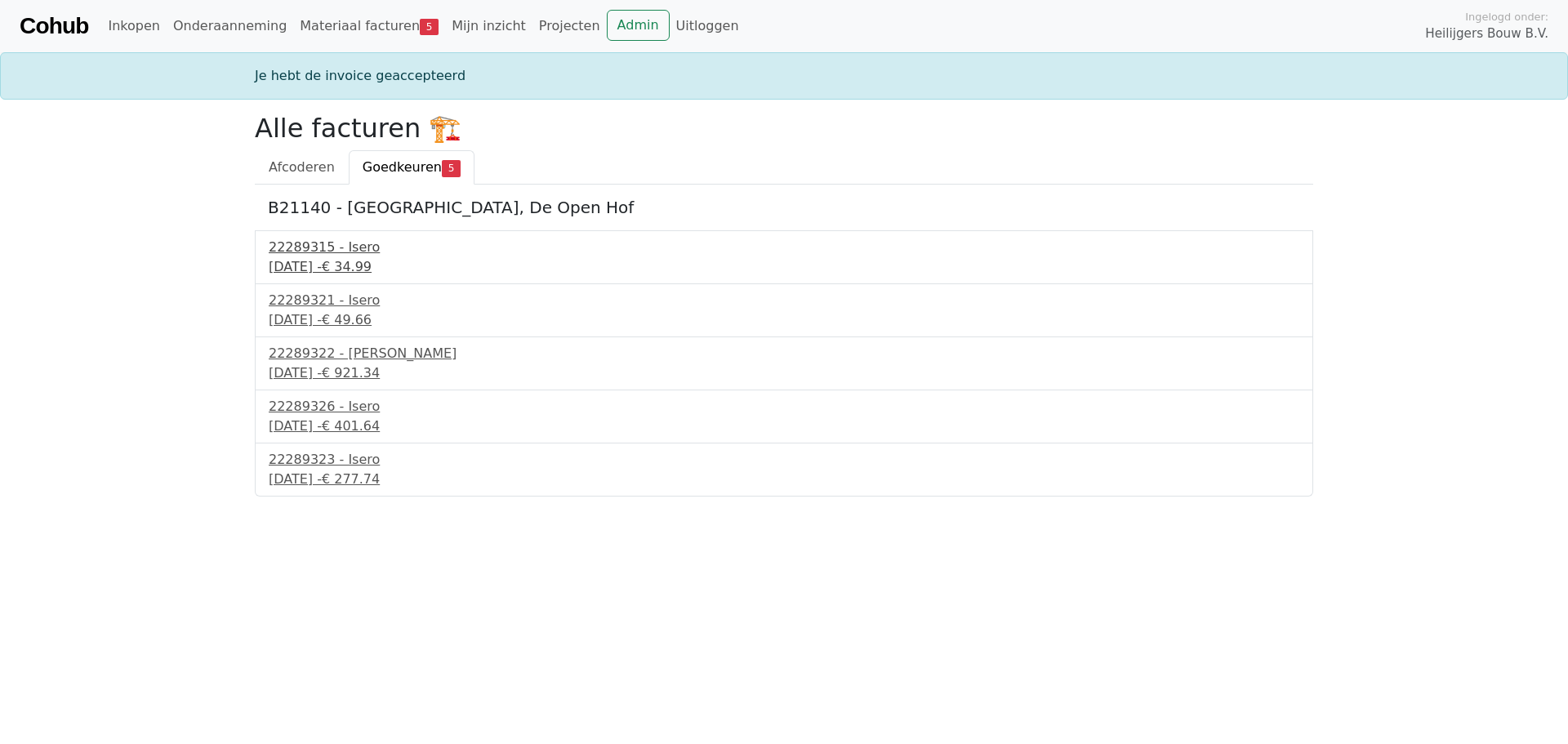
click at [324, 264] on div "[DATE] - € 34.99" at bounding box center [784, 267] width 1031 height 20
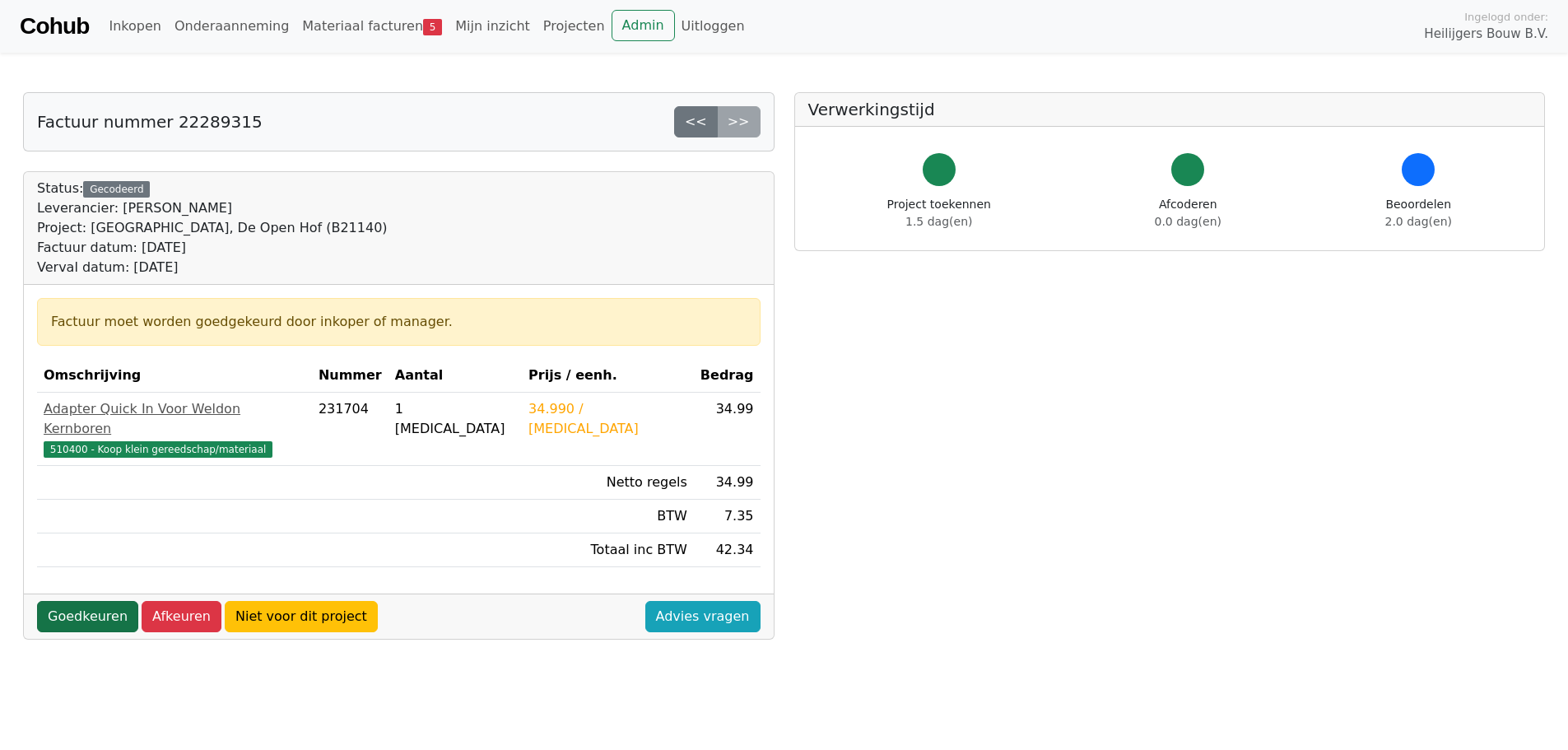
click at [105, 601] on link "Goedkeuren" at bounding box center [87, 616] width 102 height 31
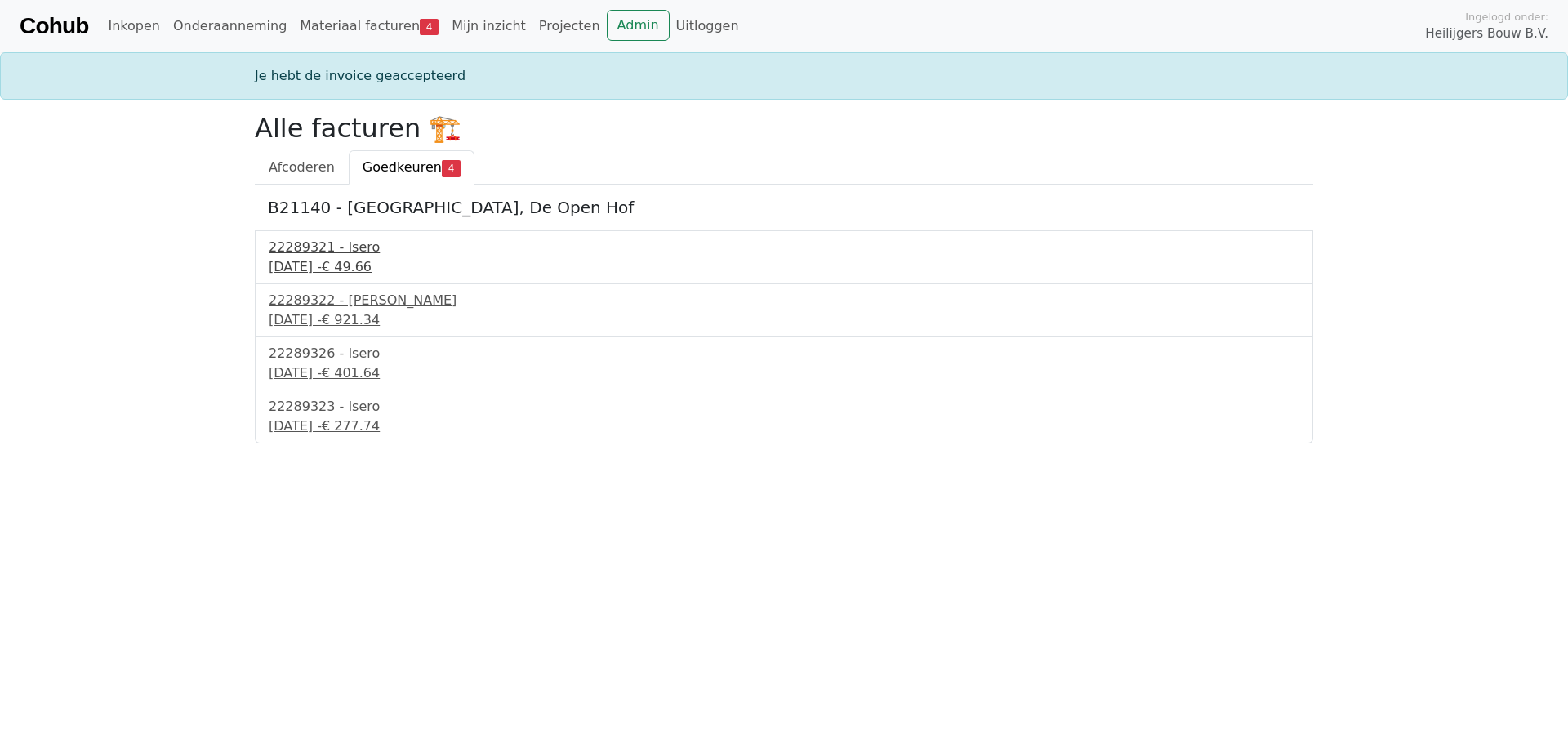
click at [323, 251] on div "22289321 - Isero" at bounding box center [784, 247] width 1031 height 20
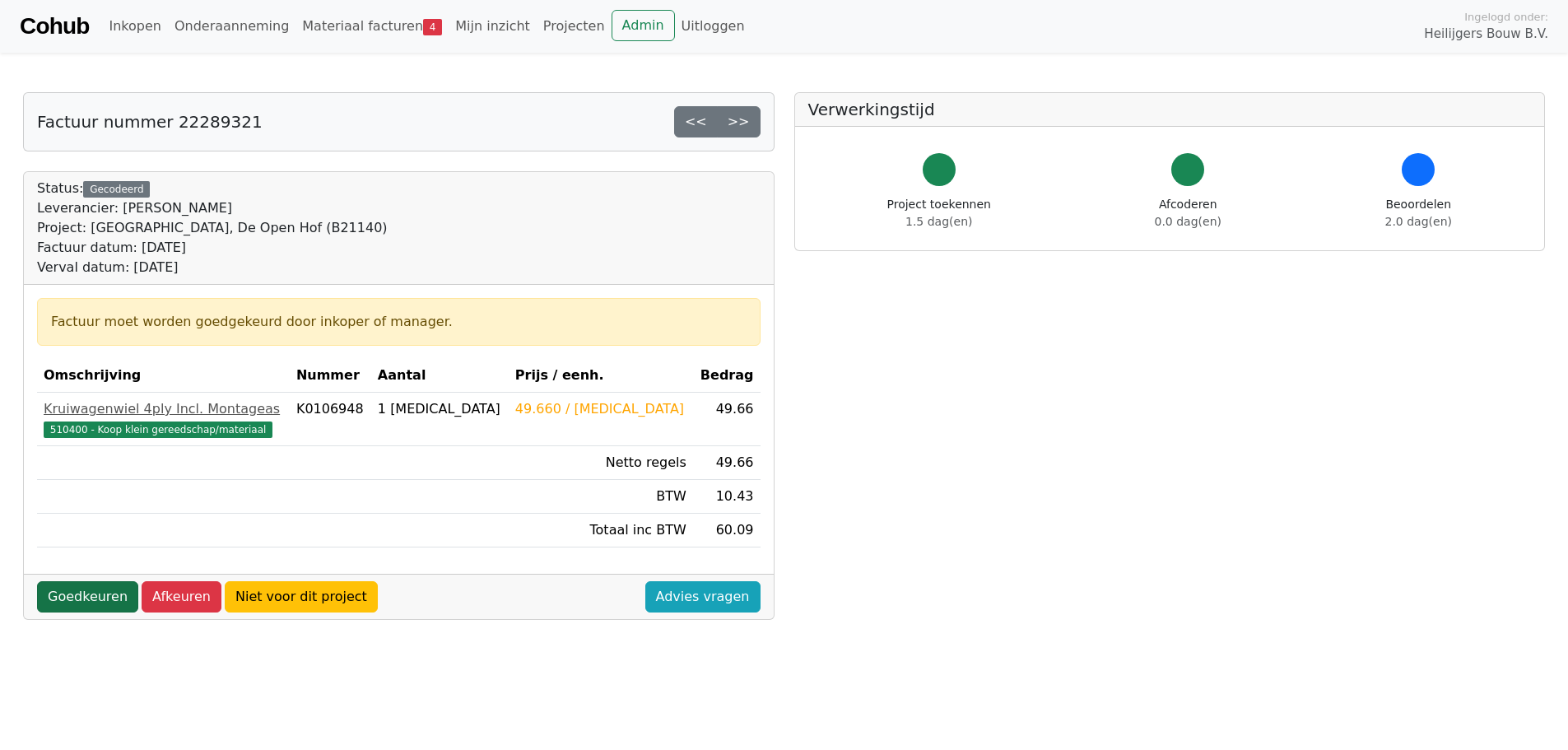
click at [88, 598] on link "Goedkeuren" at bounding box center [87, 596] width 102 height 31
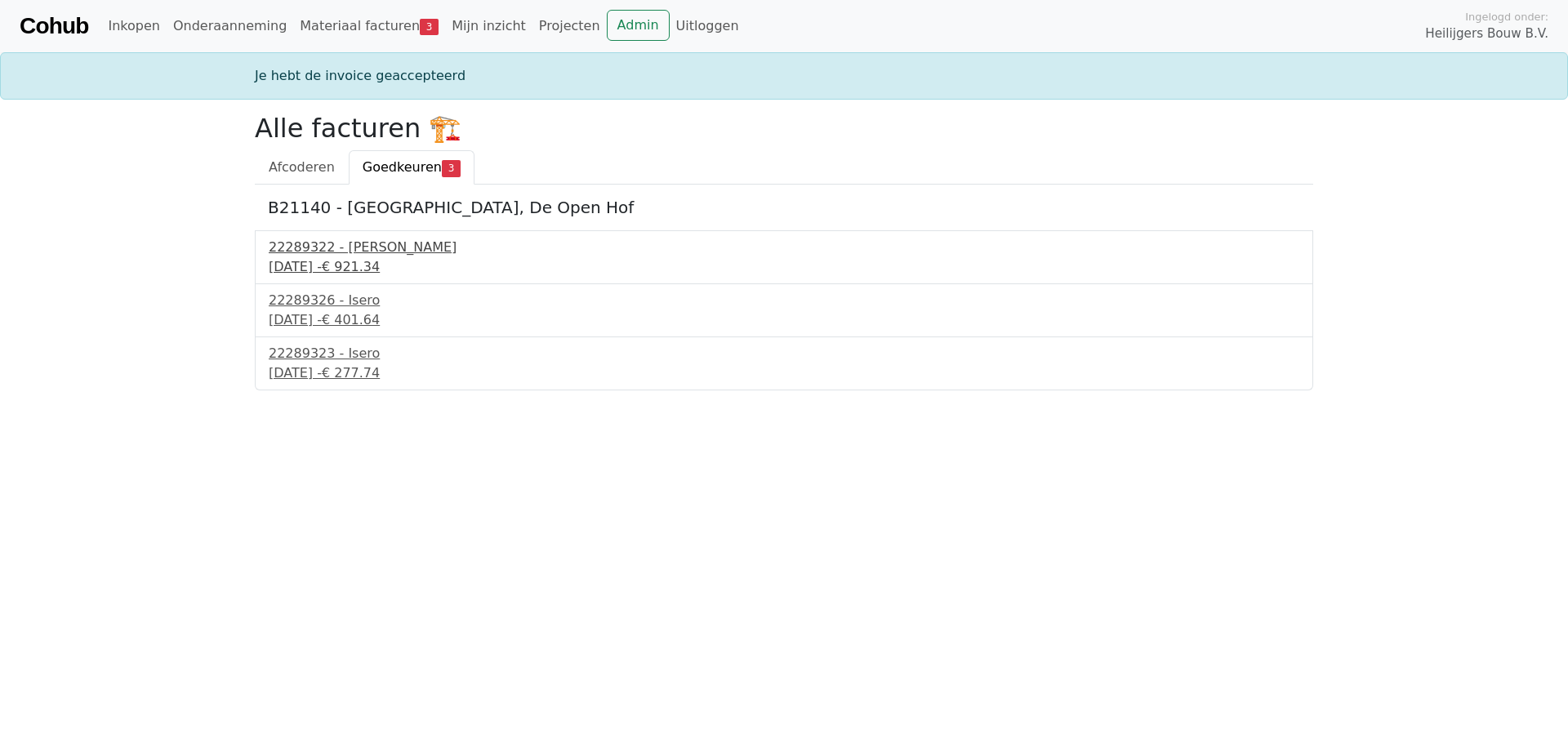
click at [314, 243] on div "22289322 - Isero" at bounding box center [784, 247] width 1031 height 20
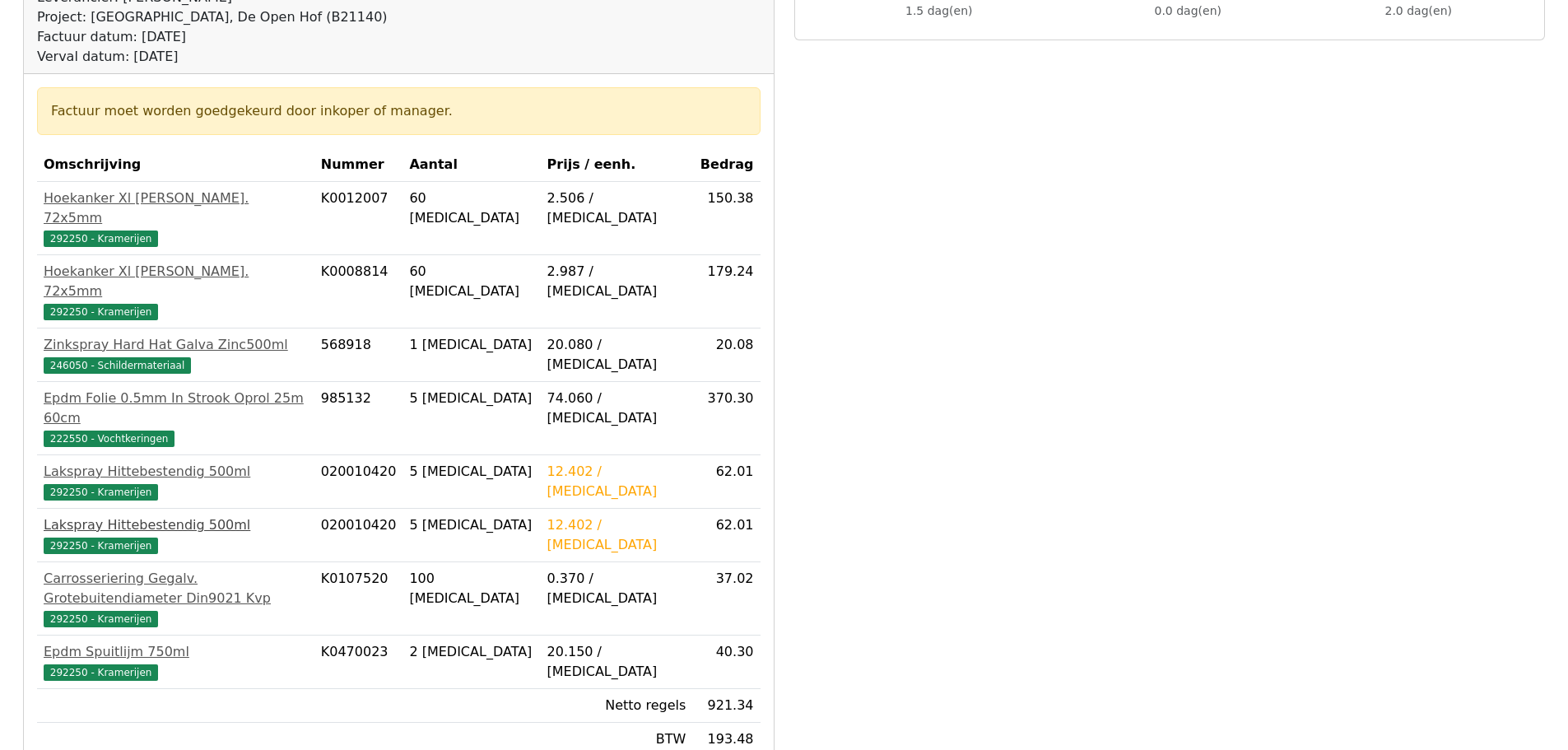
scroll to position [247, 0]
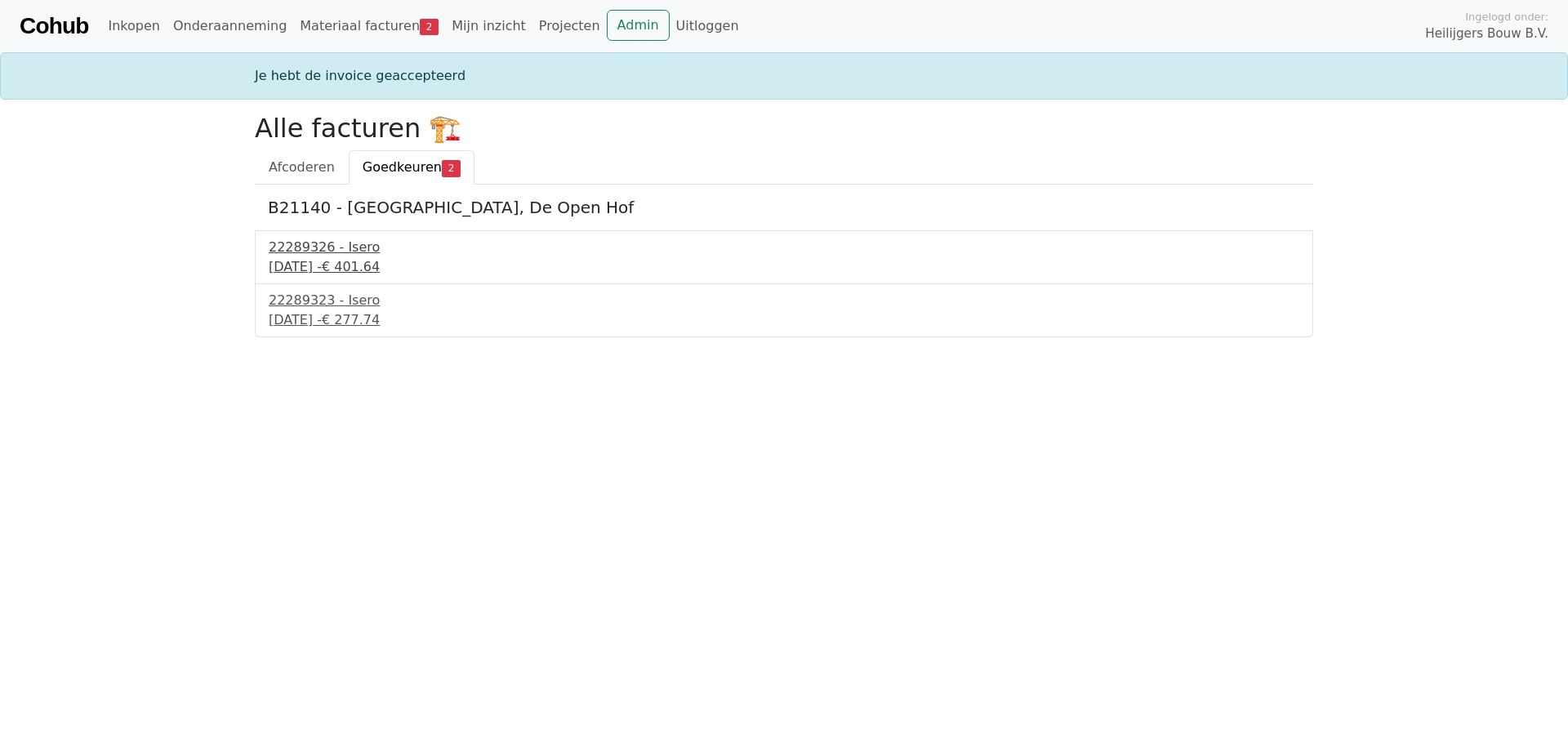
click at [317, 255] on div "22289326 - Isero" at bounding box center [784, 247] width 1031 height 20
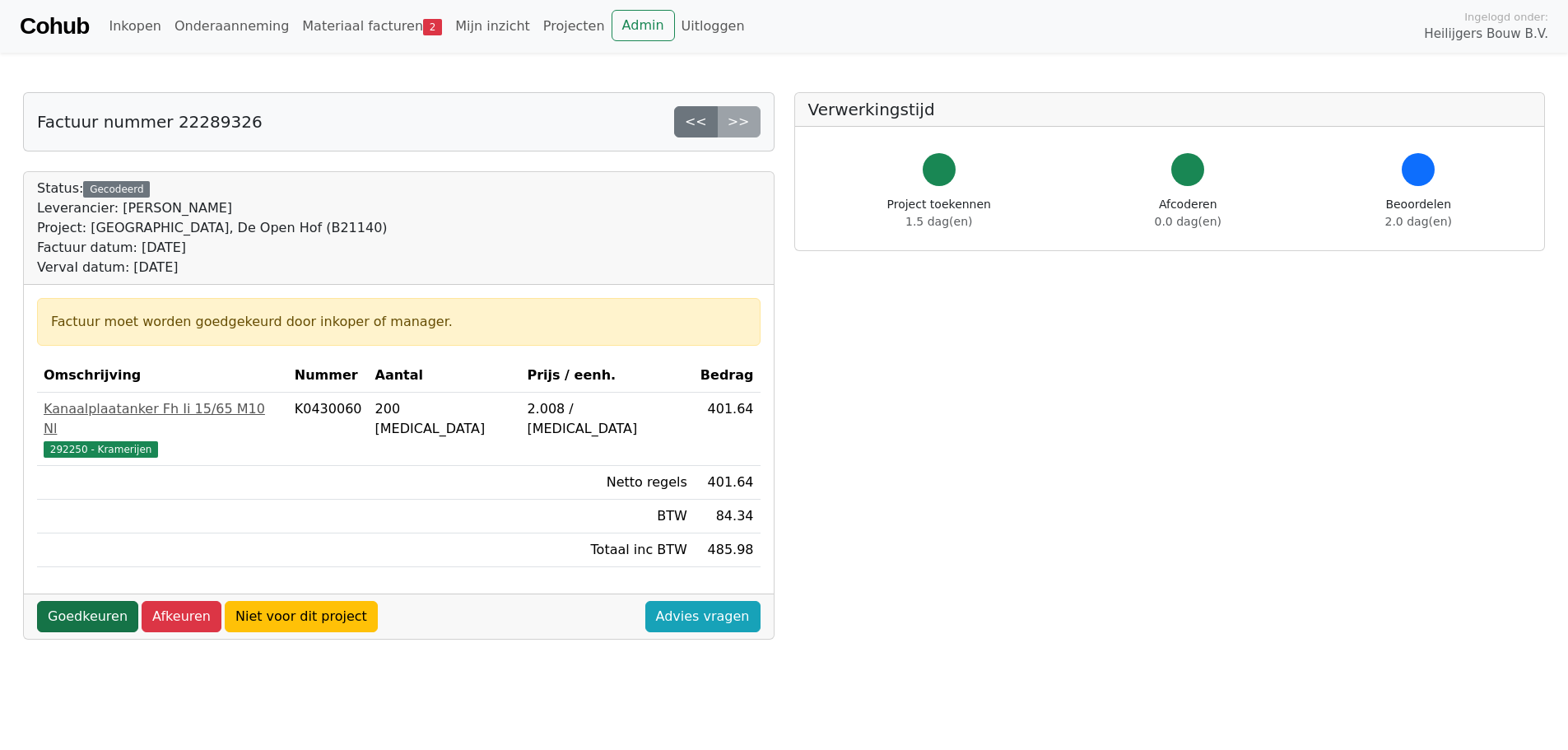
click at [88, 602] on link "Goedkeuren" at bounding box center [87, 616] width 102 height 31
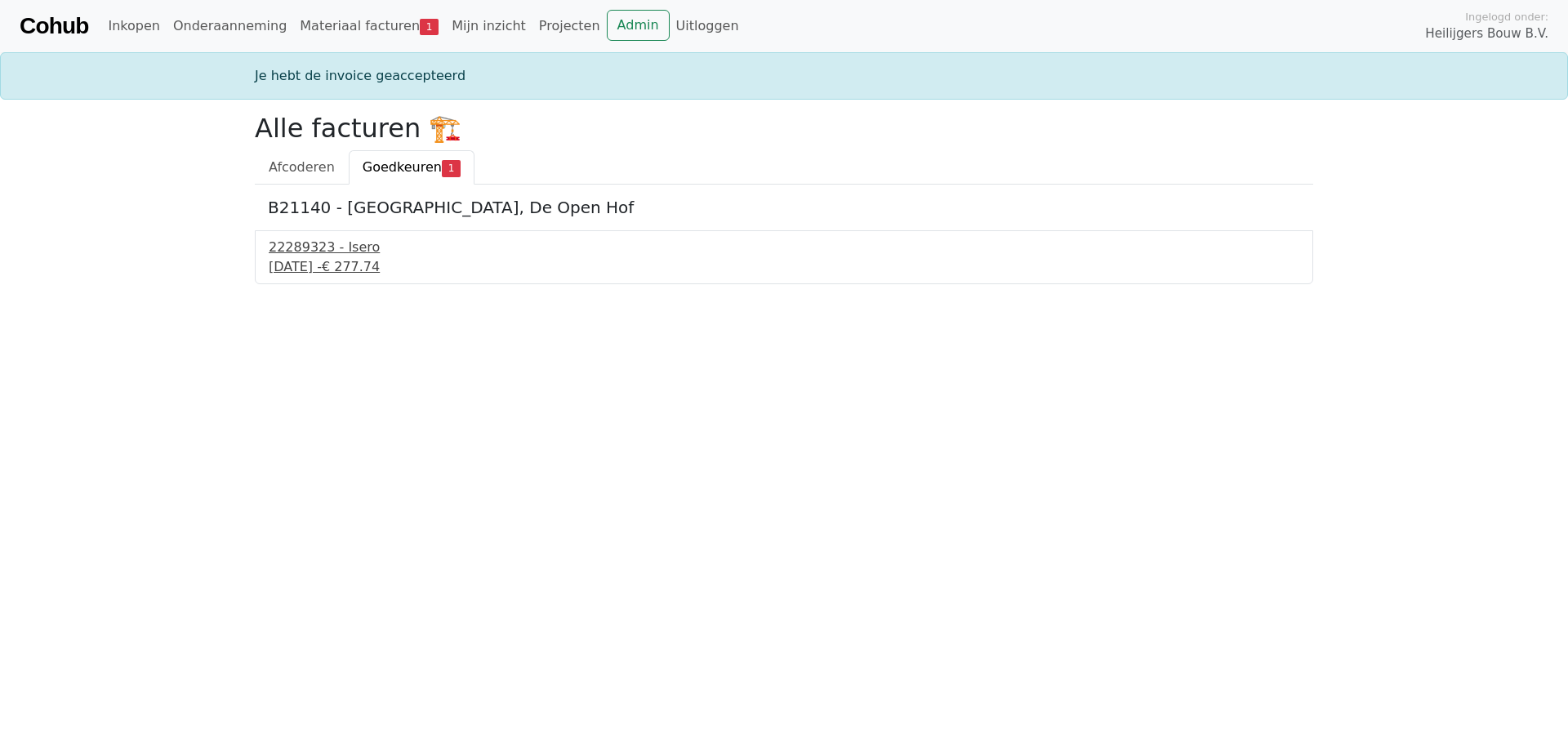
click at [295, 271] on div "[DATE] - € 277.74" at bounding box center [784, 267] width 1031 height 20
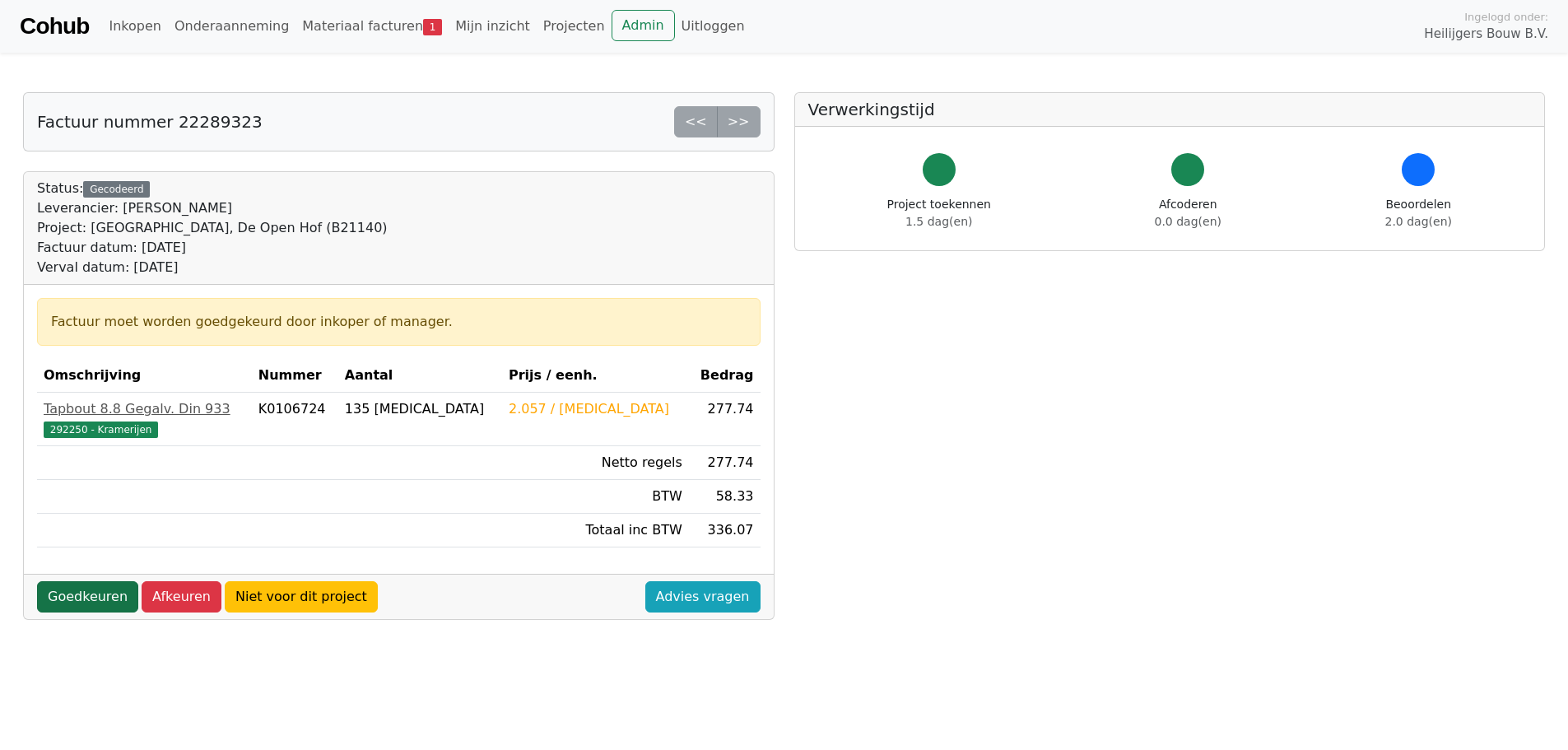
click at [87, 595] on link "Goedkeuren" at bounding box center [87, 596] width 102 height 31
